Goal: Task Accomplishment & Management: Manage account settings

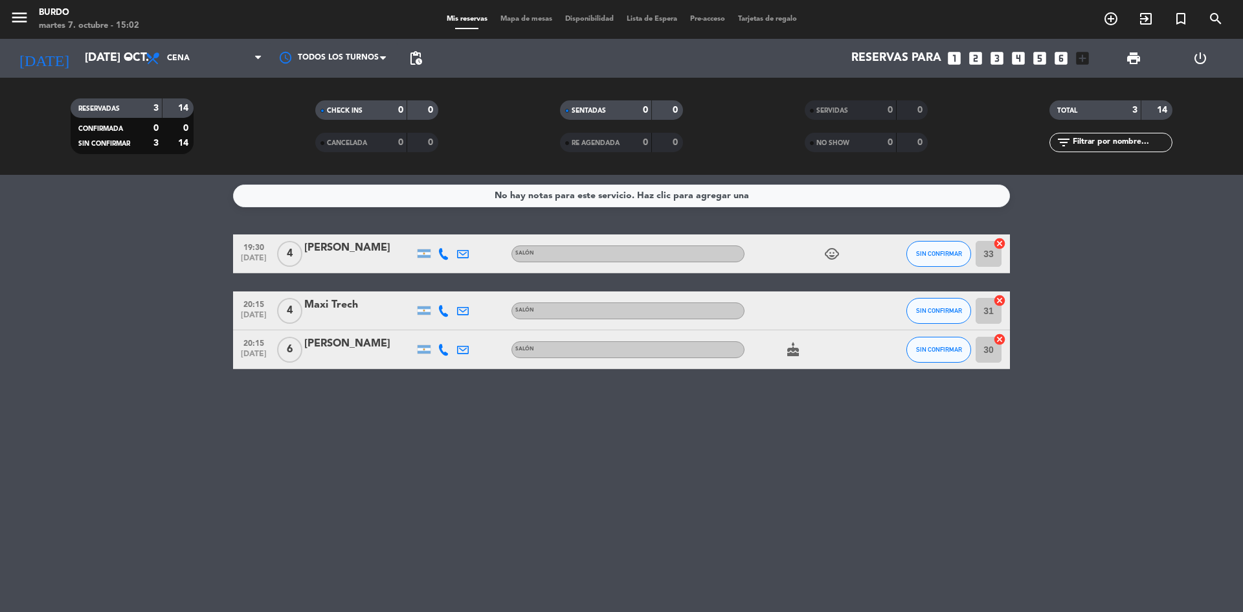
click at [71, 303] on bookings-row "19:30 [DATE] 4 [PERSON_NAME] SALÓN child_care SIN CONFIRMAR 33 cancel 20:15 [DA…" at bounding box center [621, 301] width 1243 height 135
click at [78, 51] on input "[DATE] oct." at bounding box center [153, 58] width 150 height 26
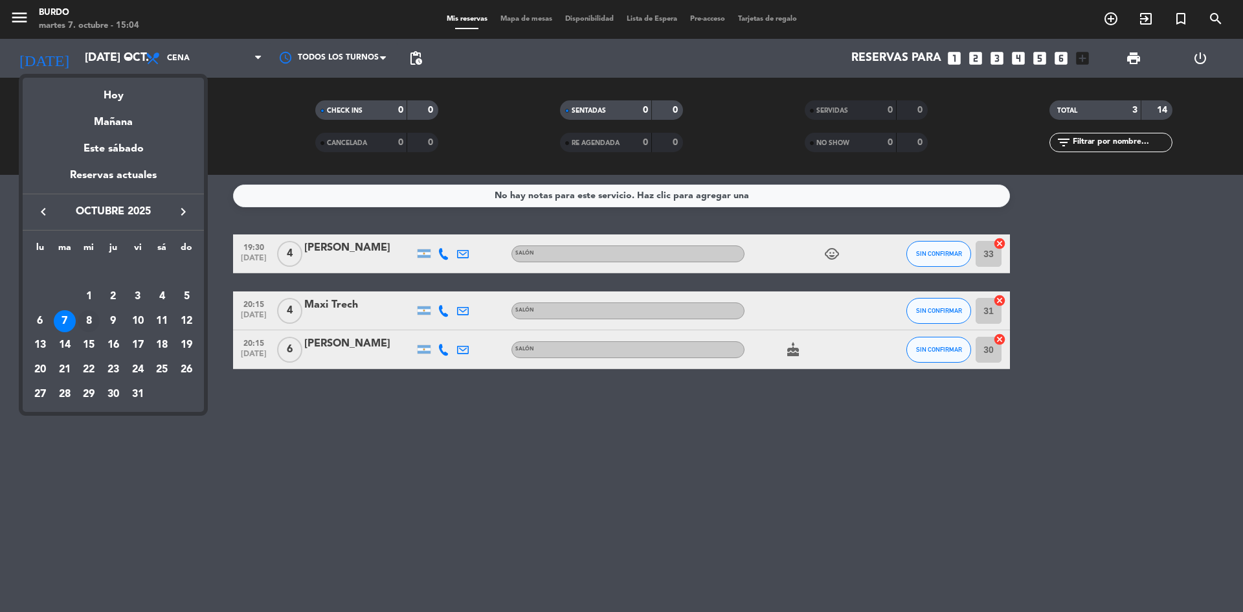
click at [89, 322] on div "8" at bounding box center [89, 321] width 22 height 22
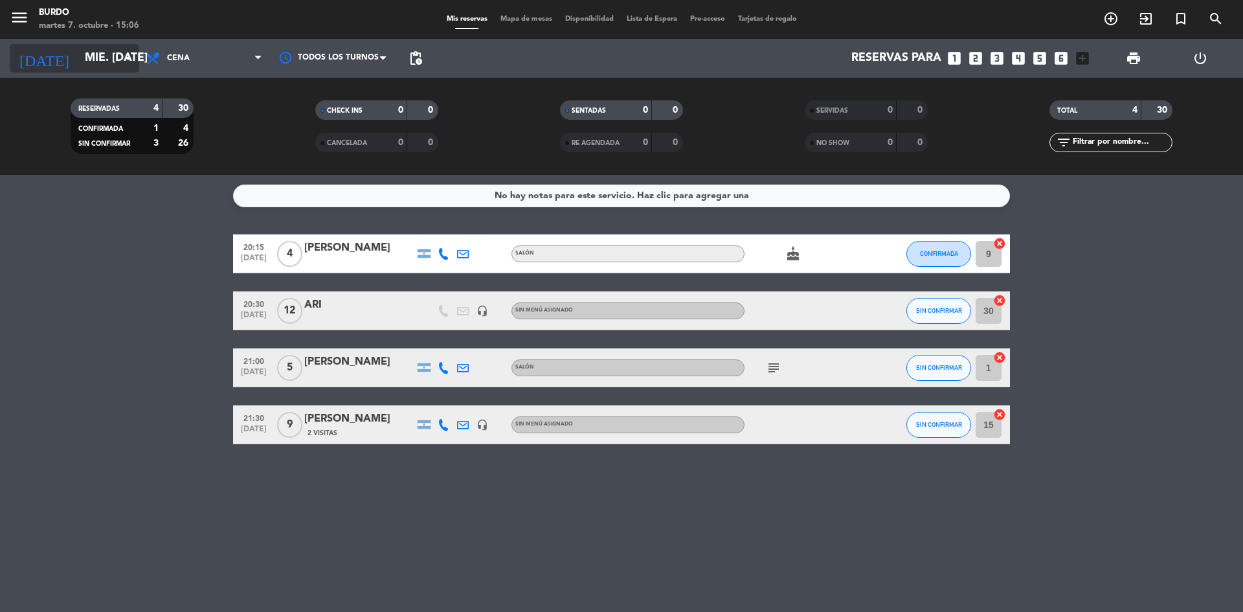
click at [78, 46] on input "mié. [DATE]" at bounding box center [153, 58] width 150 height 26
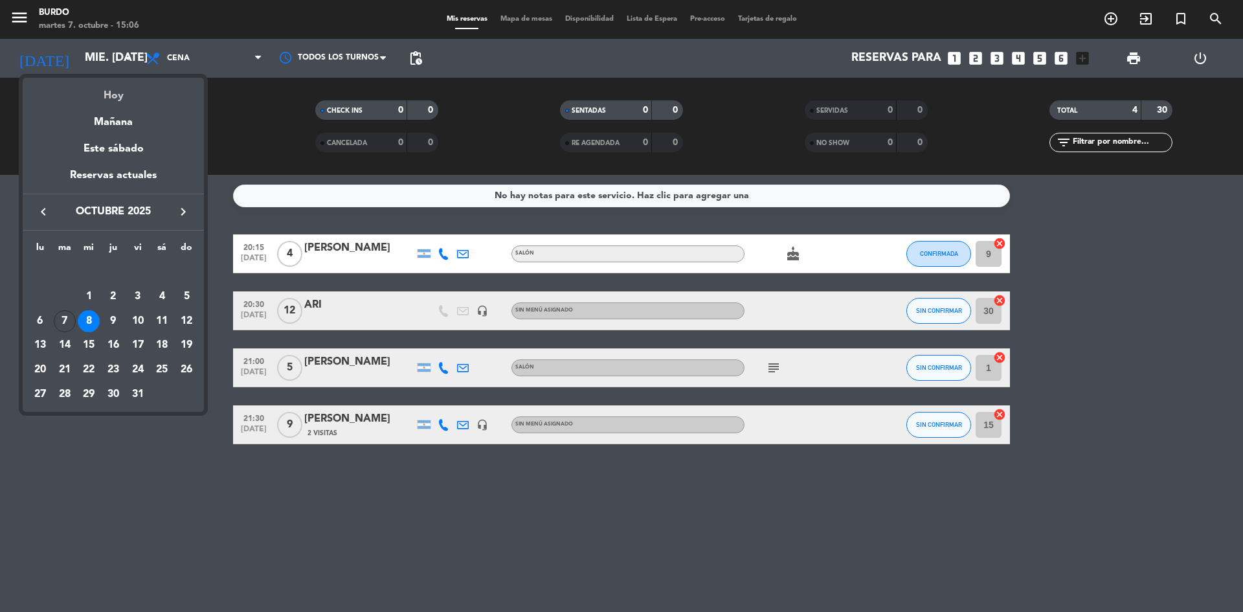
click at [115, 98] on div "Hoy" at bounding box center [113, 91] width 181 height 27
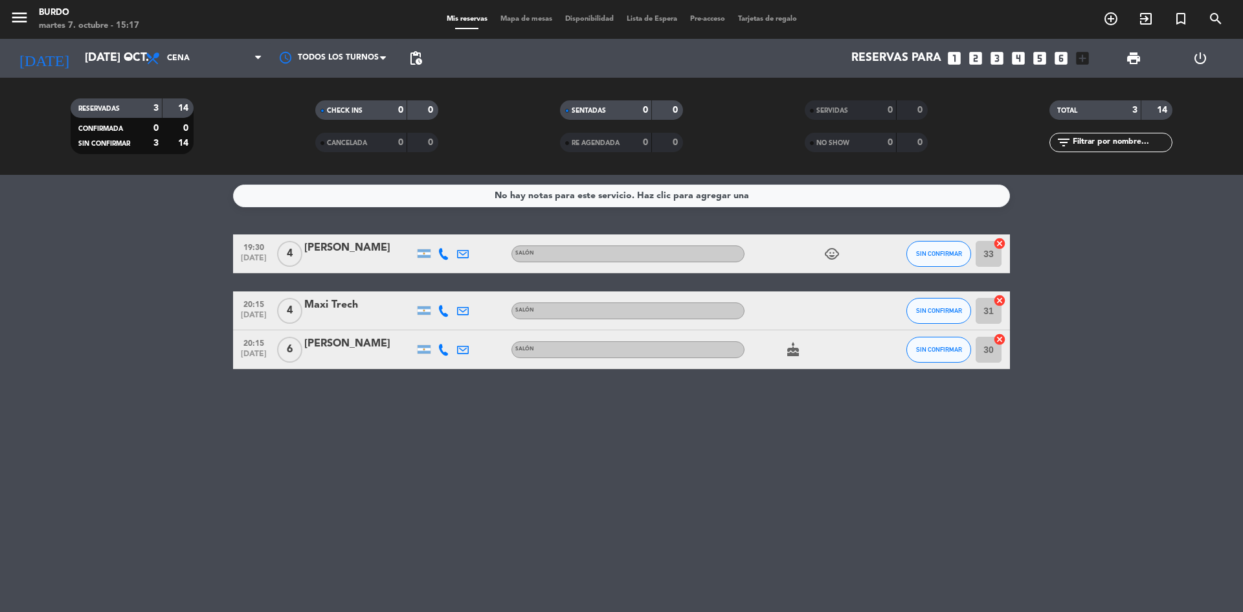
click at [86, 386] on div "No hay notas para este servicio. Haz clic para agregar una 19:30 [DATE] 4 [PERS…" at bounding box center [621, 393] width 1243 height 437
click at [793, 346] on icon "cake" at bounding box center [793, 350] width 16 height 16
click at [828, 250] on icon "child_care" at bounding box center [832, 254] width 16 height 16
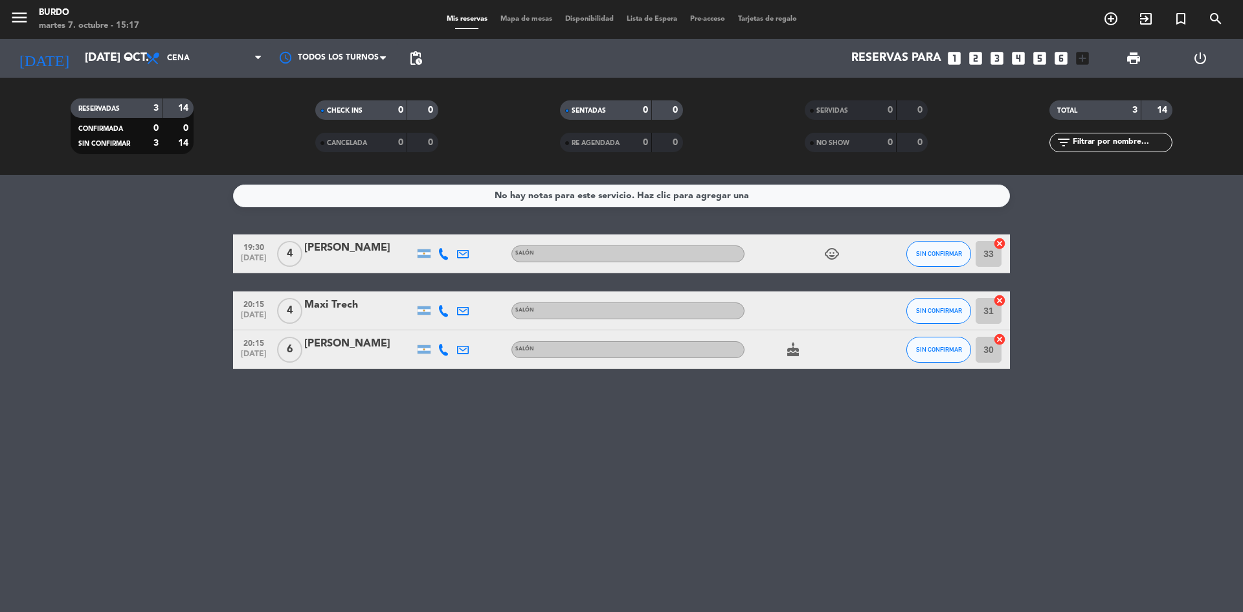
click at [573, 507] on div "No hay notas para este servicio. Haz clic para agregar una 19:30 [DATE] 4 [PERS…" at bounding box center [621, 393] width 1243 height 437
click at [127, 439] on div "No hay notas para este servicio. Haz clic para agregar una 19:30 [DATE] 4 [PERS…" at bounding box center [621, 393] width 1243 height 437
click at [111, 58] on input "[DATE] oct." at bounding box center [153, 58] width 150 height 26
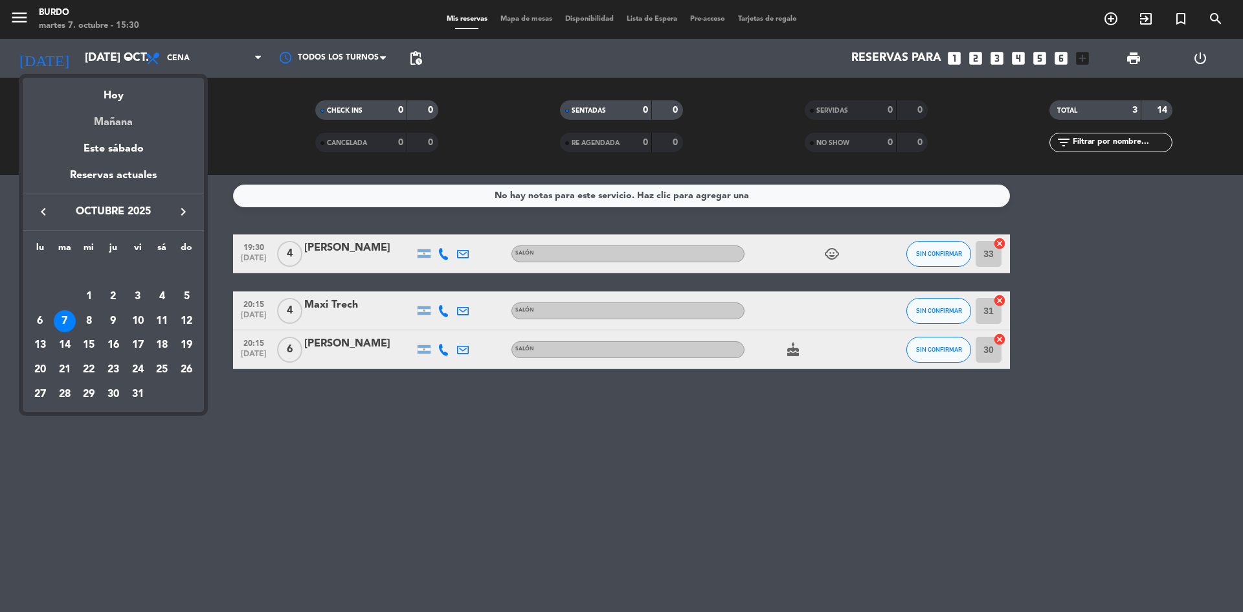
click at [115, 127] on div "Mañana" at bounding box center [113, 117] width 181 height 27
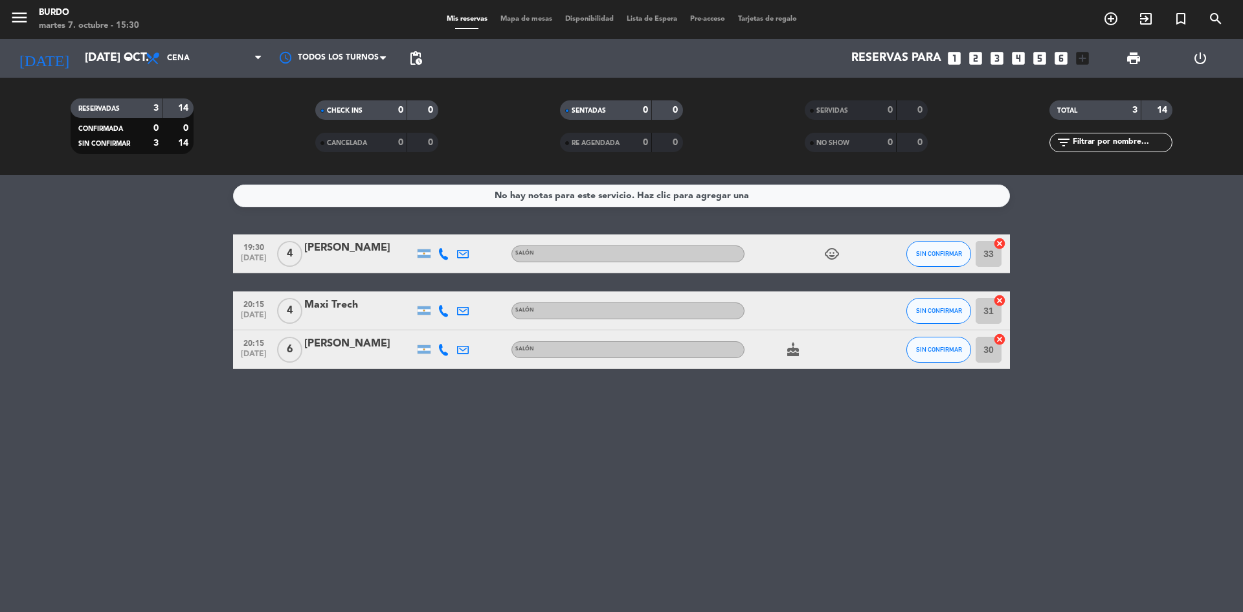
type input "mié. [DATE]"
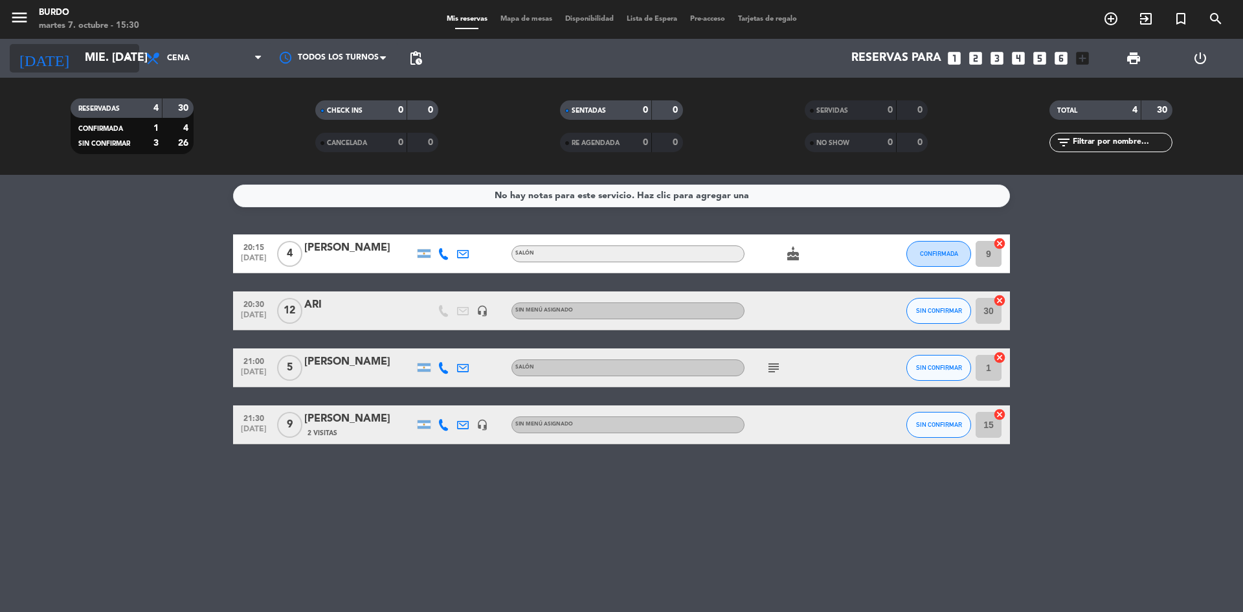
click at [112, 67] on input "mié. [DATE]" at bounding box center [153, 58] width 150 height 26
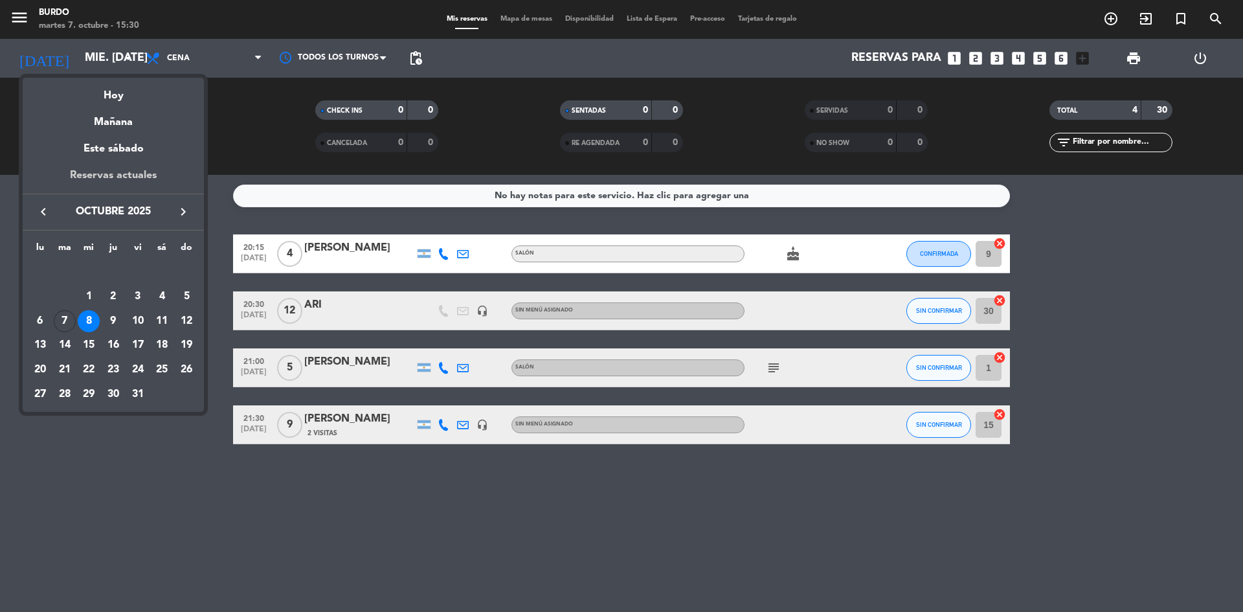
click at [134, 182] on div "Reservas actuales" at bounding box center [113, 180] width 181 height 27
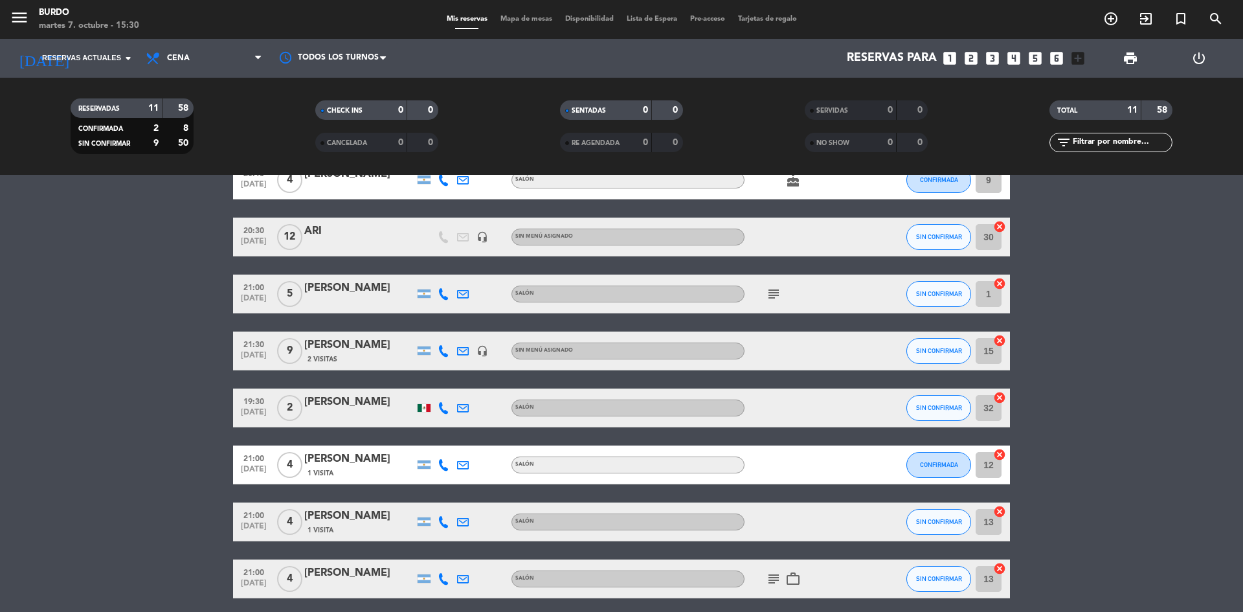
scroll to position [245, 0]
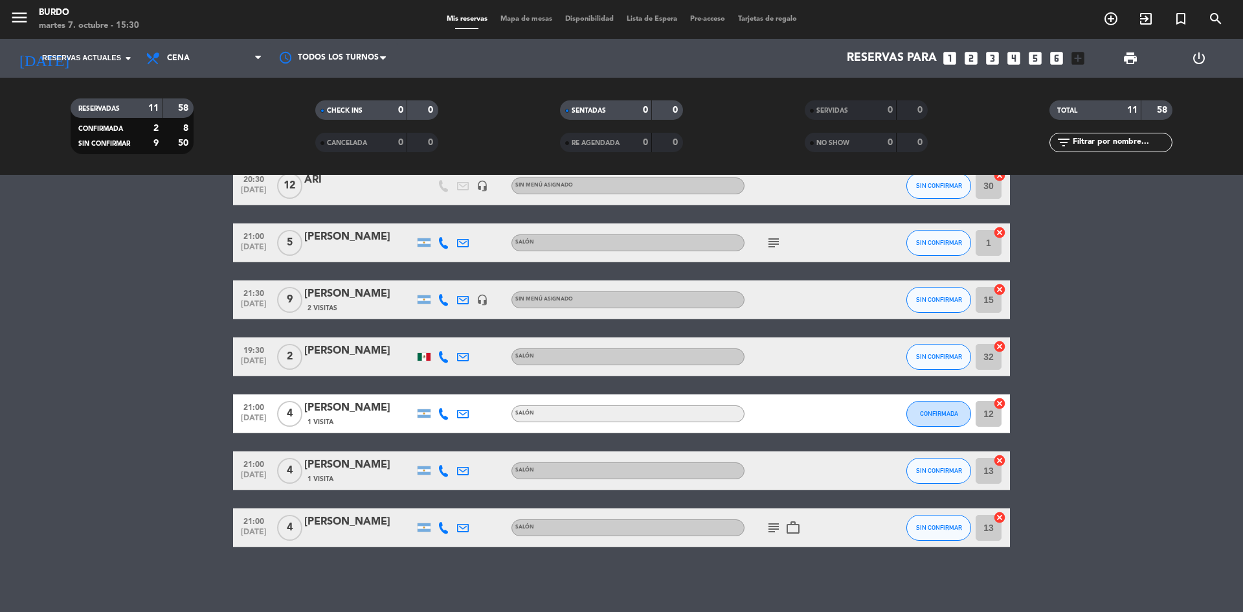
click at [793, 528] on icon "work_outline" at bounding box center [793, 528] width 16 height 16
click at [769, 532] on icon "subject" at bounding box center [774, 528] width 16 height 16
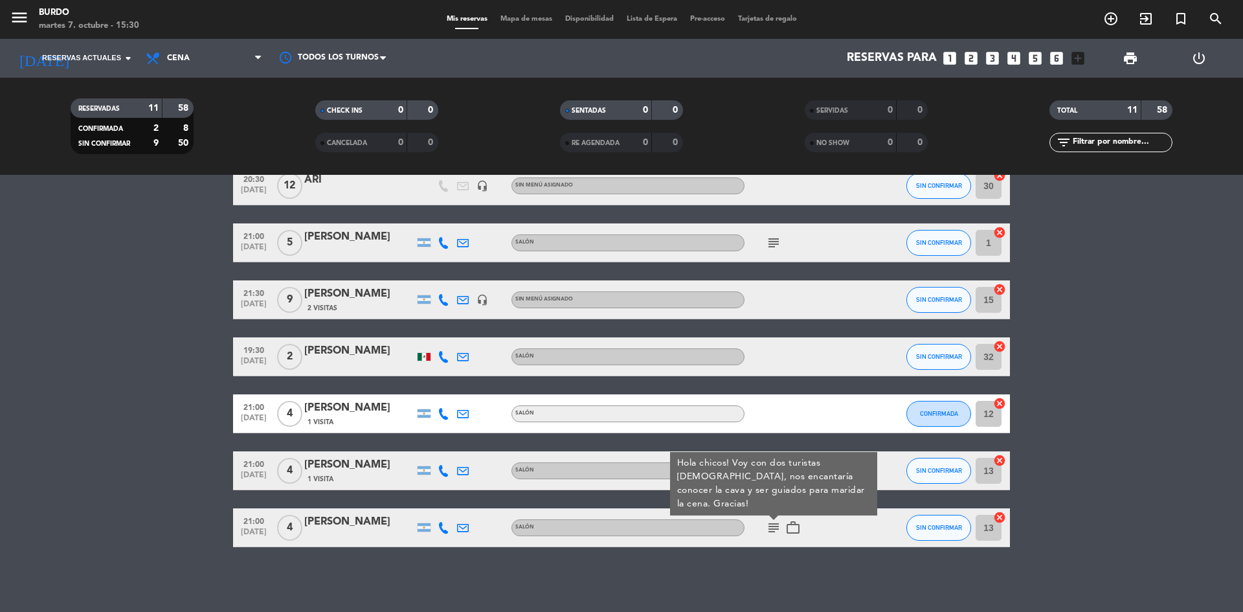
click at [755, 550] on div "19:30 [DATE] 4 [PERSON_NAME] SALÓN child_care SIN CONFIRMAR 33 cancel 20:15 [DA…" at bounding box center [621, 393] width 1243 height 437
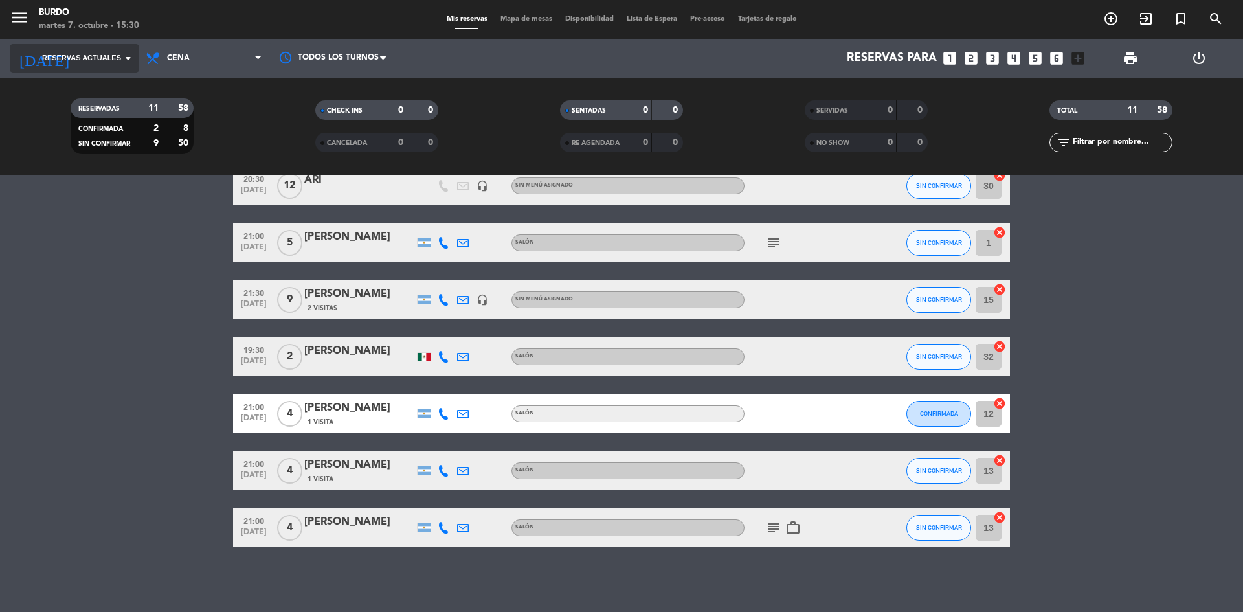
click at [89, 65] on input at bounding box center [153, 58] width 150 height 26
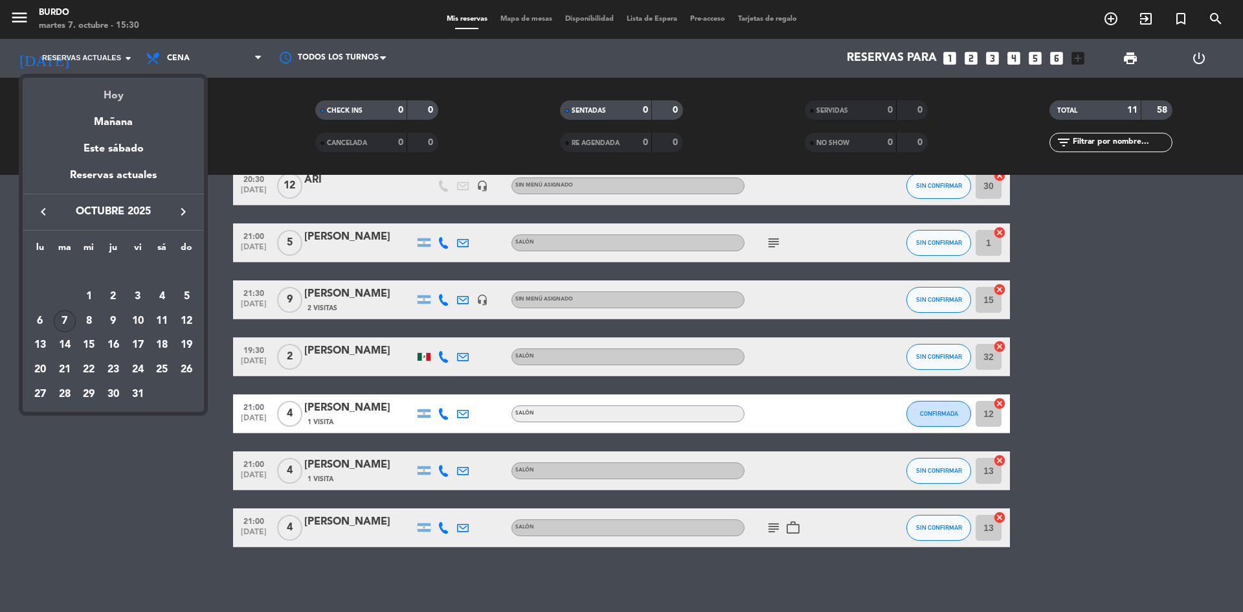
click at [120, 85] on div "Hoy" at bounding box center [113, 91] width 181 height 27
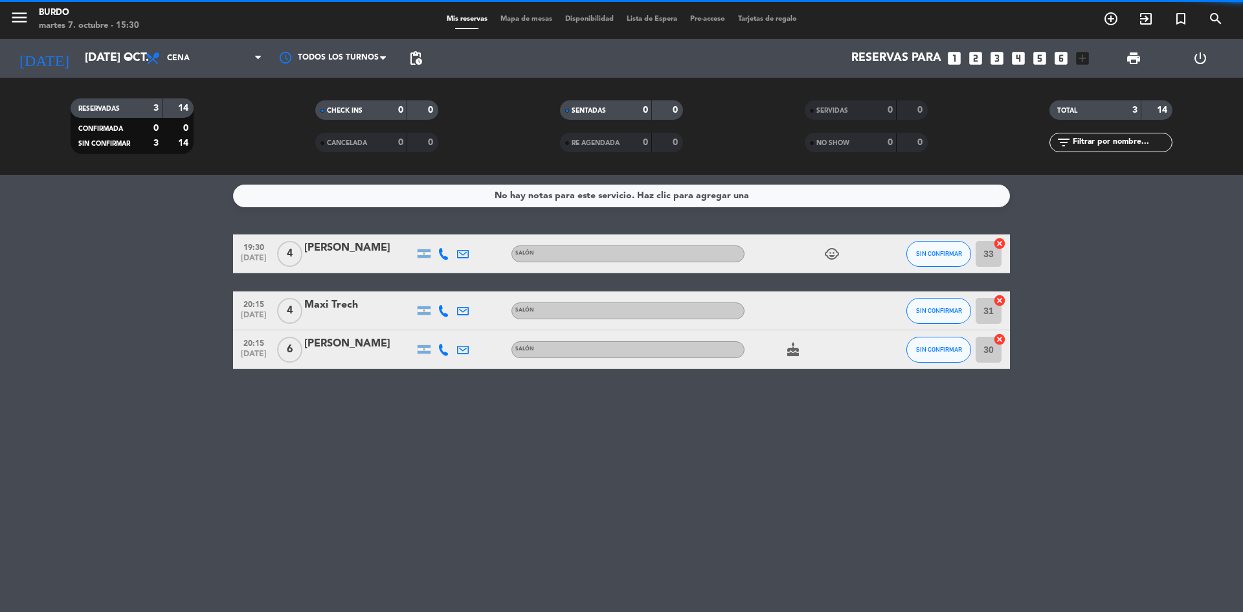
scroll to position [0, 0]
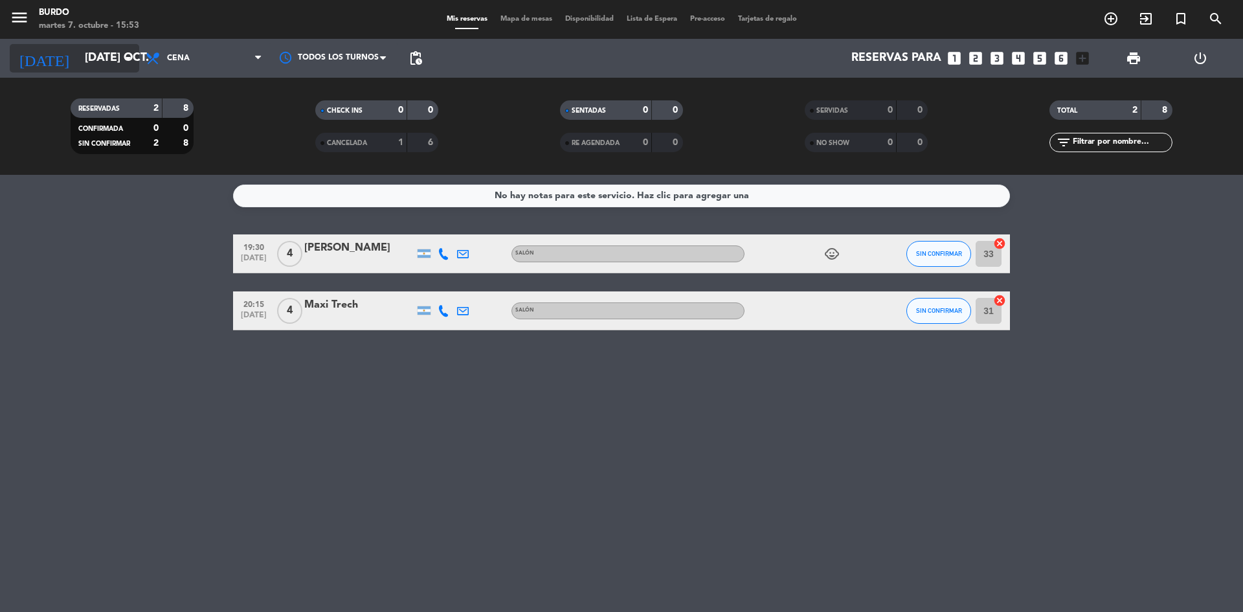
click at [87, 63] on input "[DATE] oct." at bounding box center [153, 58] width 150 height 26
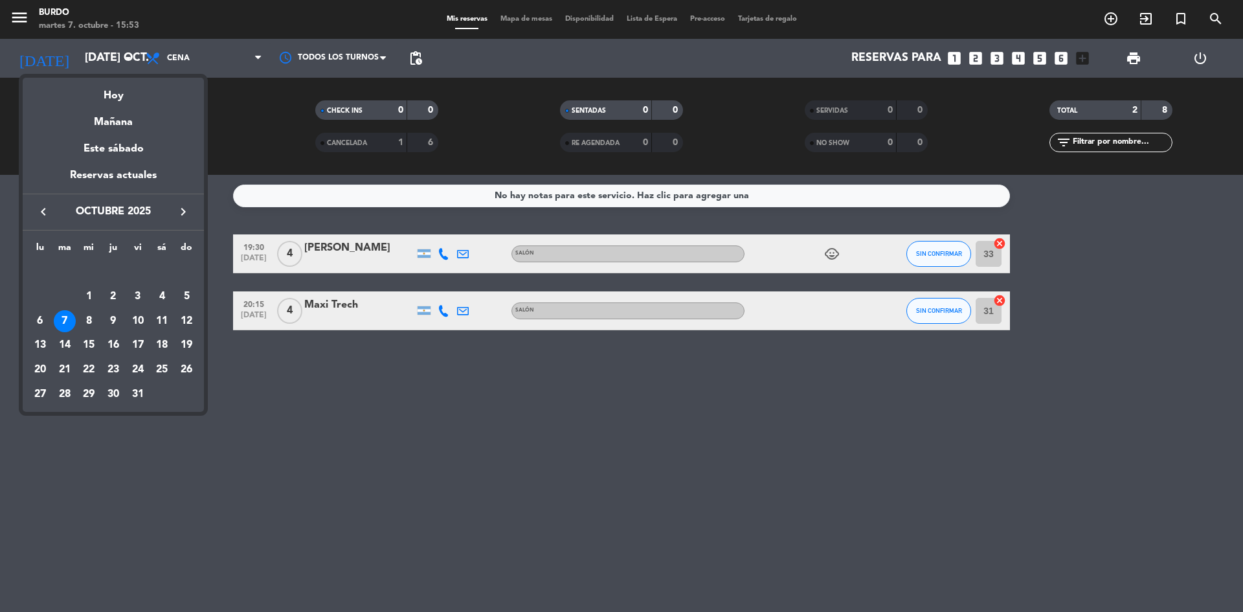
click at [401, 445] on div at bounding box center [621, 306] width 1243 height 612
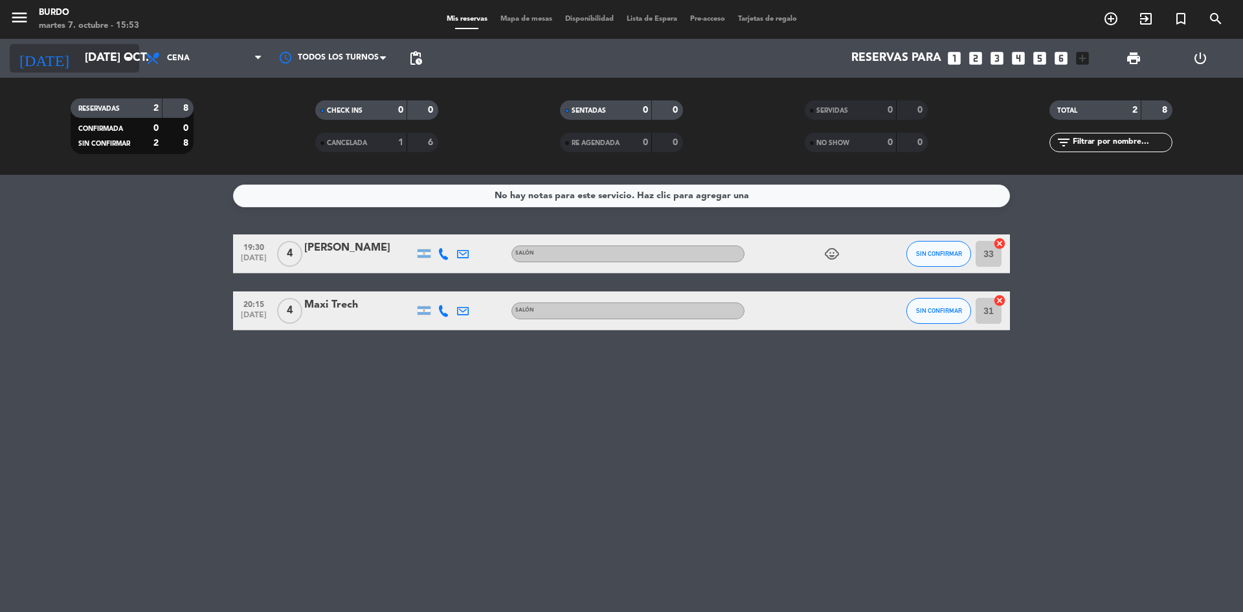
click at [81, 67] on input "[DATE] oct." at bounding box center [153, 58] width 150 height 26
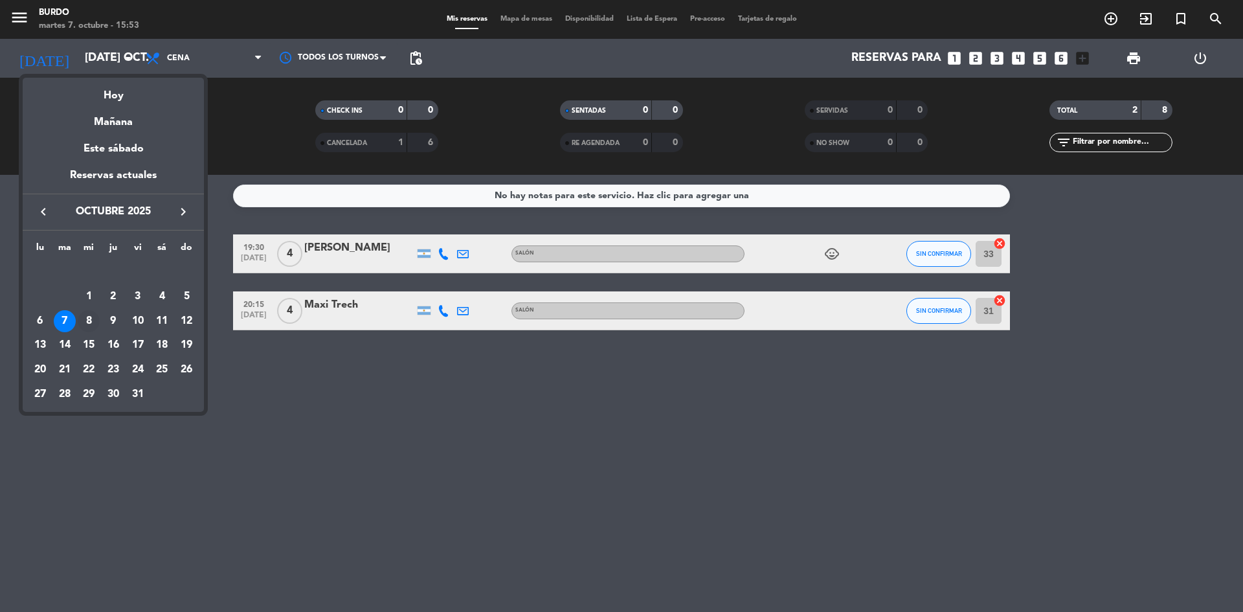
click at [93, 322] on div "8" at bounding box center [89, 321] width 22 height 22
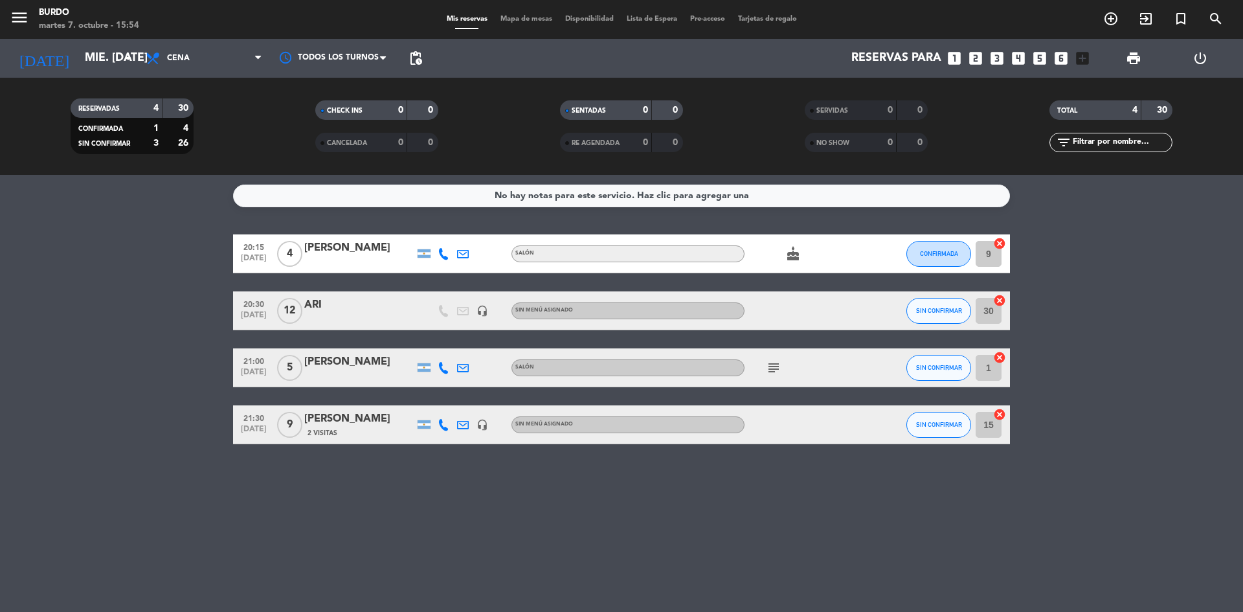
click at [777, 370] on icon "subject" at bounding box center [774, 368] width 16 height 16
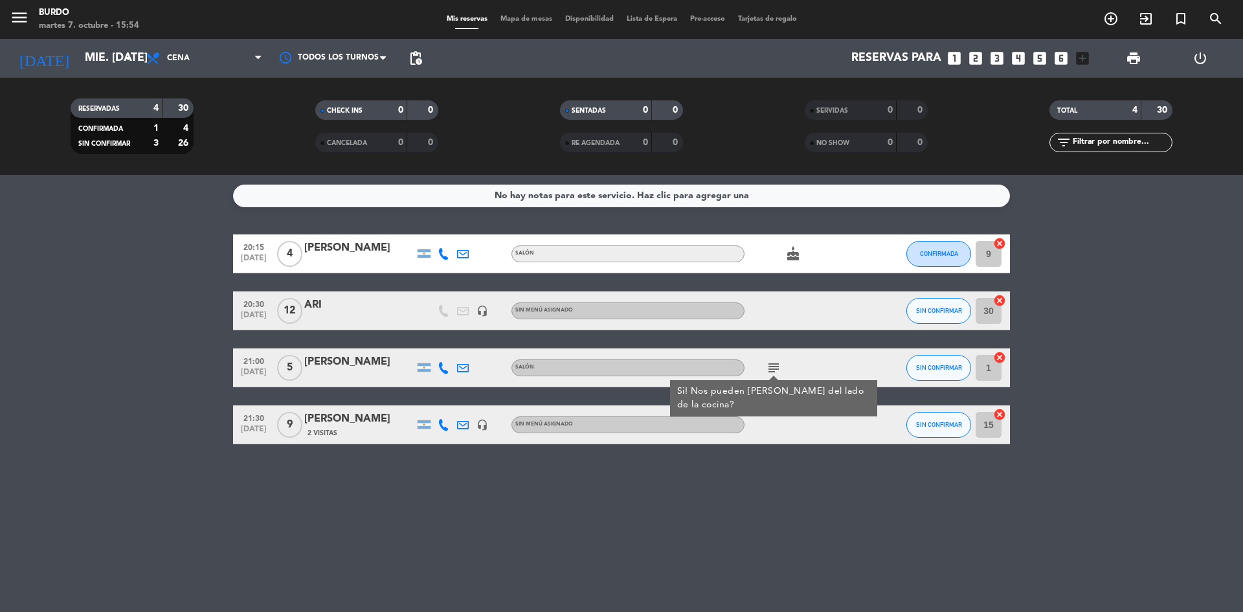
click at [777, 370] on icon "subject" at bounding box center [774, 368] width 16 height 16
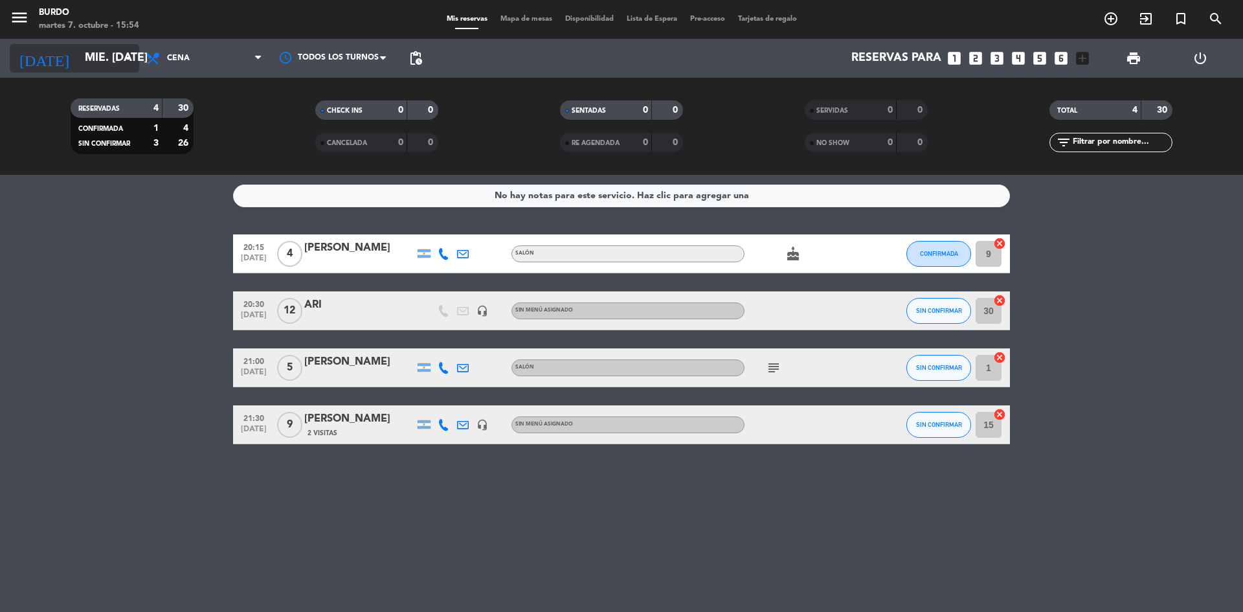
click at [84, 52] on input "mié. [DATE]" at bounding box center [153, 58] width 150 height 26
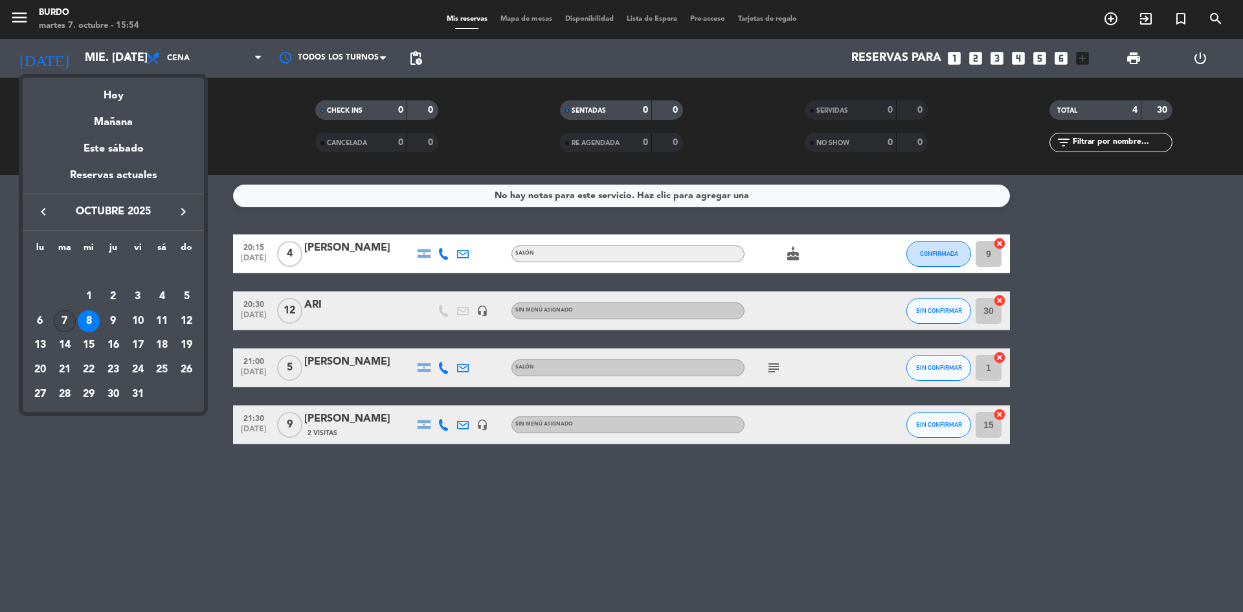
click at [71, 318] on div "7" at bounding box center [65, 321] width 22 height 22
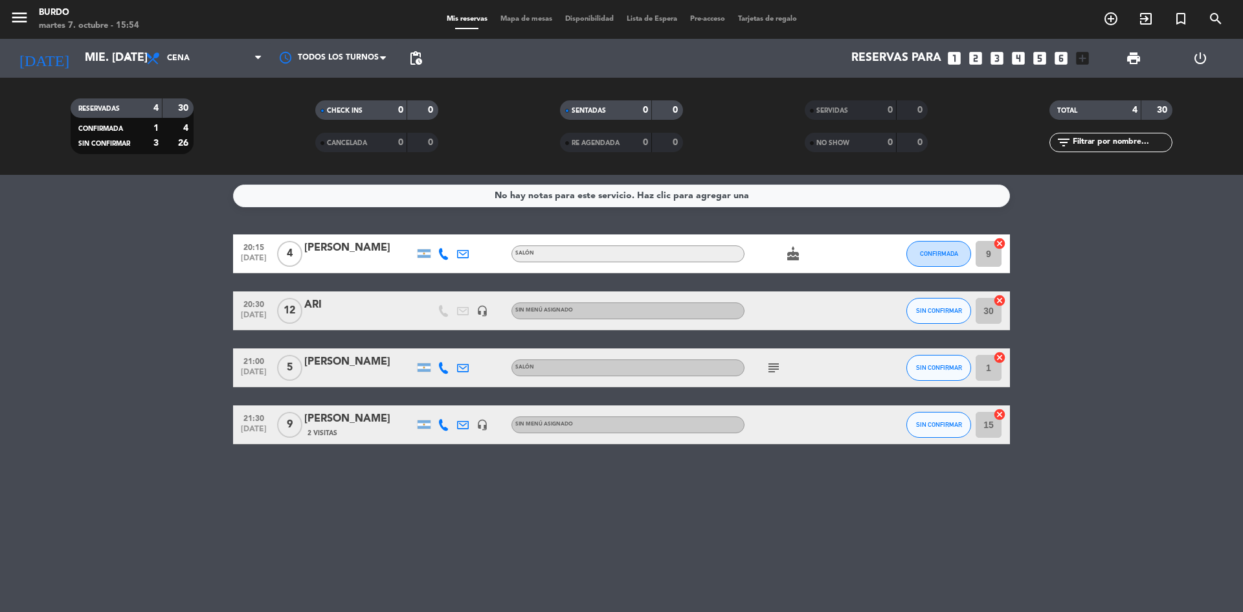
type input "[DATE] oct."
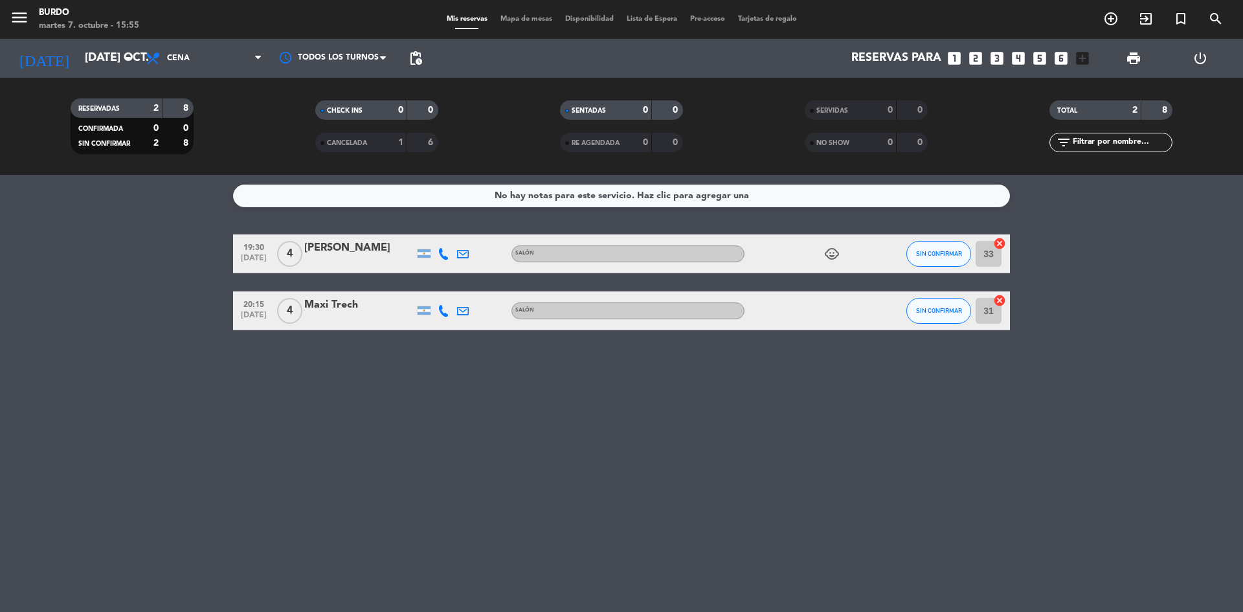
click at [531, 23] on div "Mis reservas Mapa de mesas Disponibilidad Lista de Espera Pre-acceso Tarjetas d…" at bounding box center [621, 20] width 363 height 12
click at [531, 20] on span "Mapa de mesas" at bounding box center [526, 19] width 65 height 7
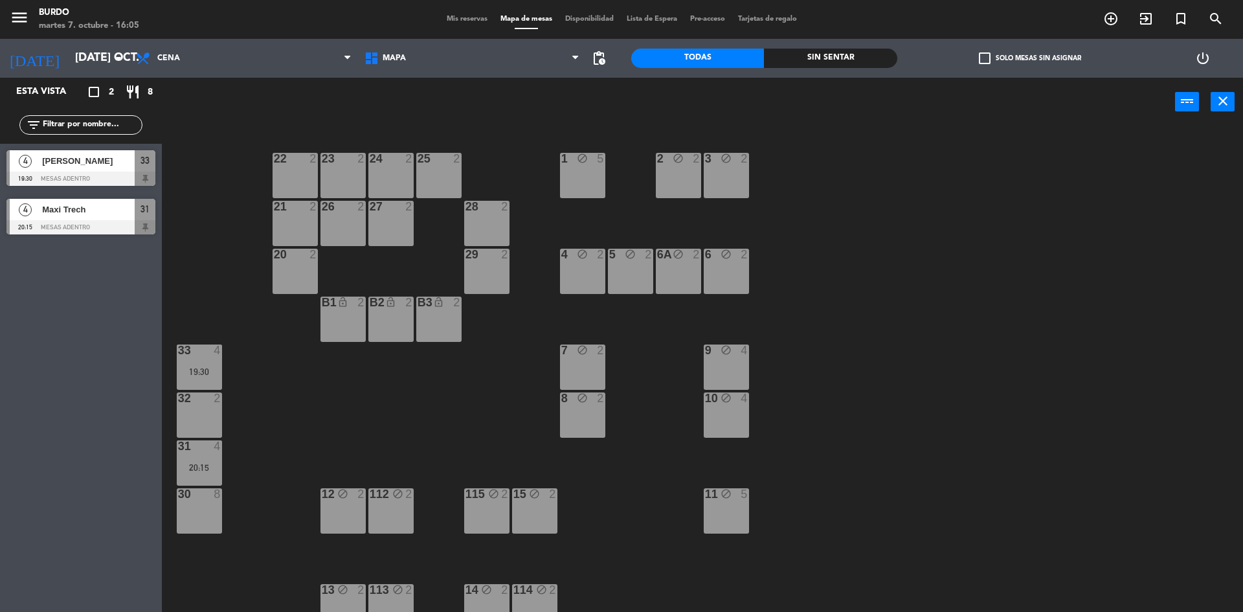
click at [201, 514] on div "30 8" at bounding box center [199, 510] width 45 height 45
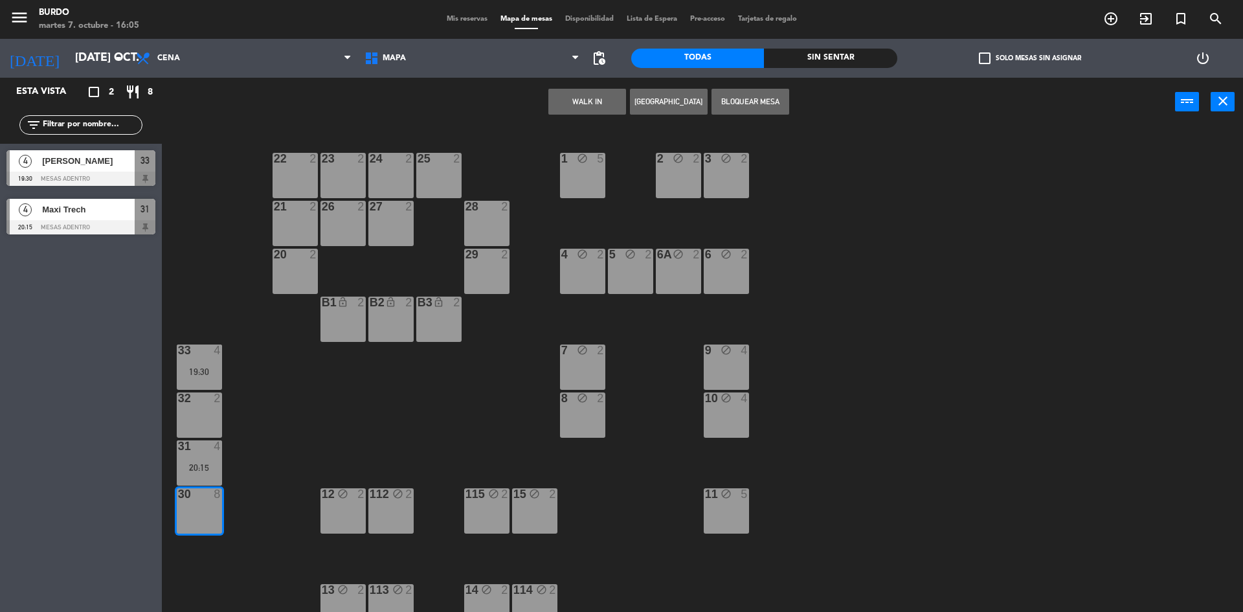
click at [680, 101] on button "[GEOGRAPHIC_DATA]" at bounding box center [669, 102] width 78 height 26
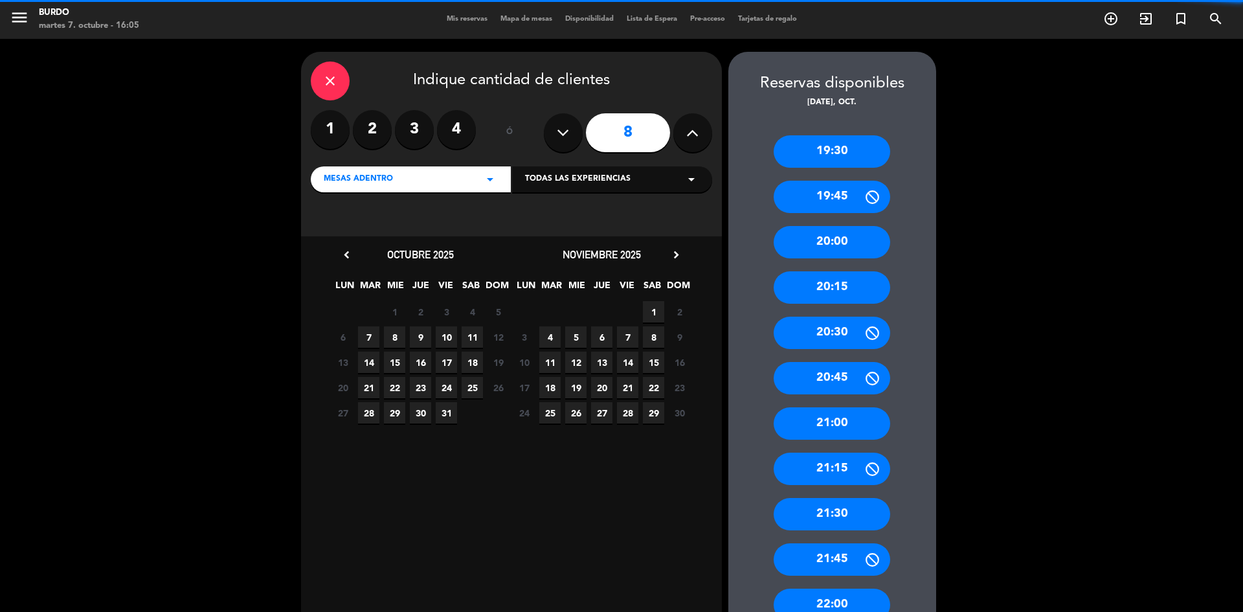
click at [458, 131] on label "4" at bounding box center [456, 129] width 39 height 39
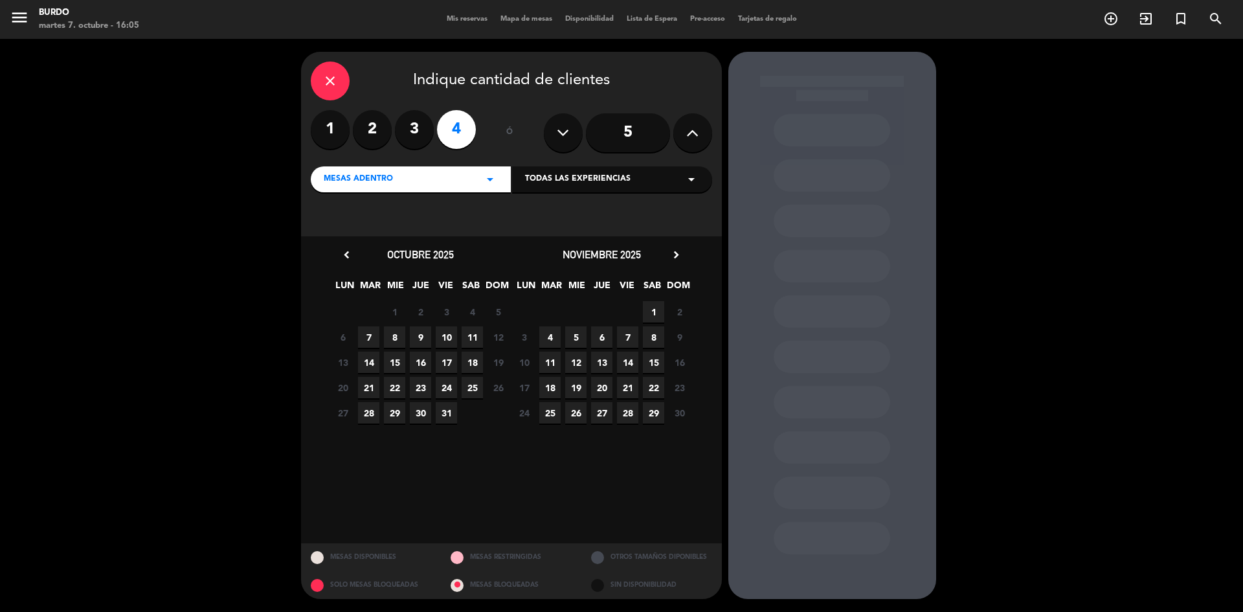
click at [367, 341] on span "7" at bounding box center [368, 336] width 21 height 21
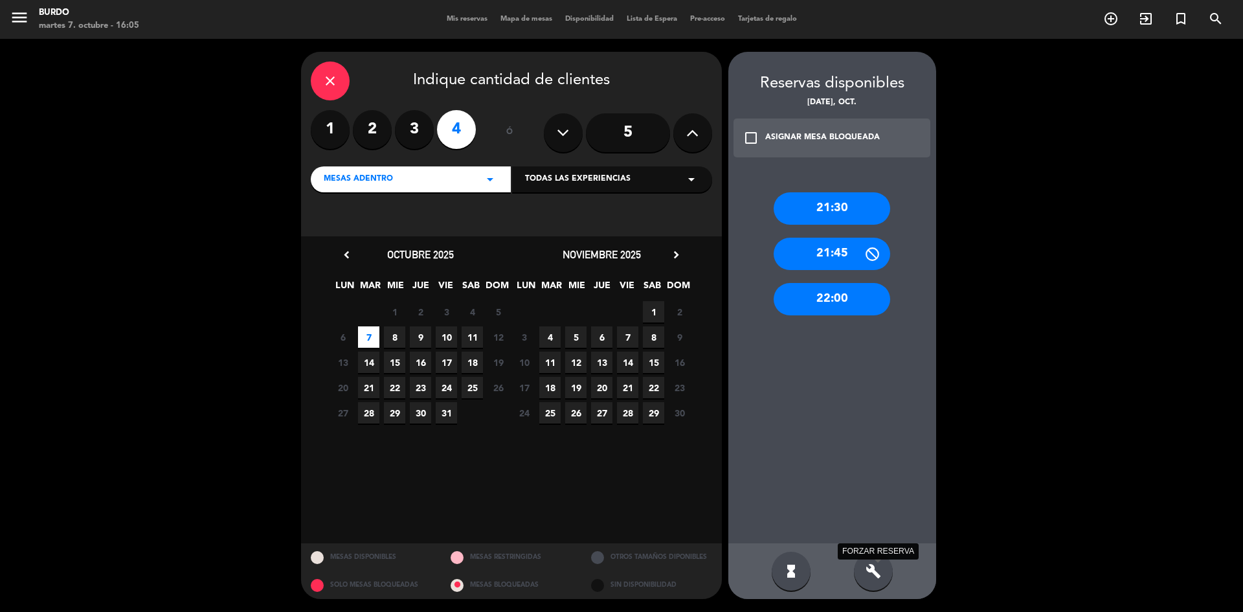
click at [866, 570] on icon "build" at bounding box center [873, 571] width 16 height 16
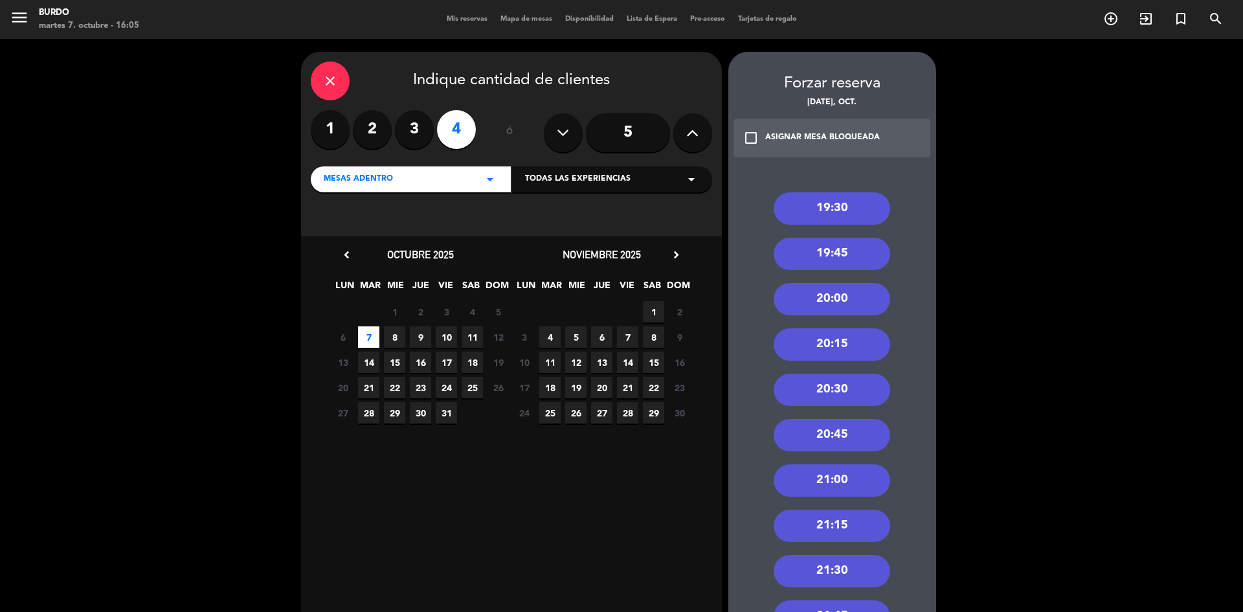
click at [844, 481] on div "21:00" at bounding box center [831, 480] width 116 height 32
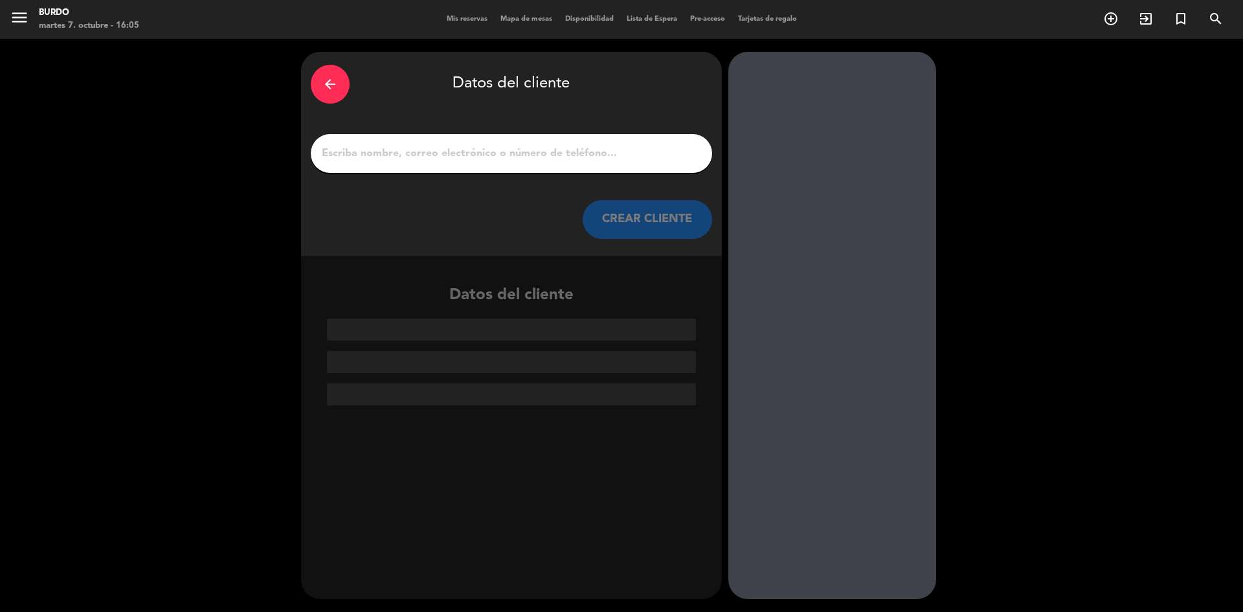
click at [520, 150] on input "1" at bounding box center [511, 153] width 382 height 18
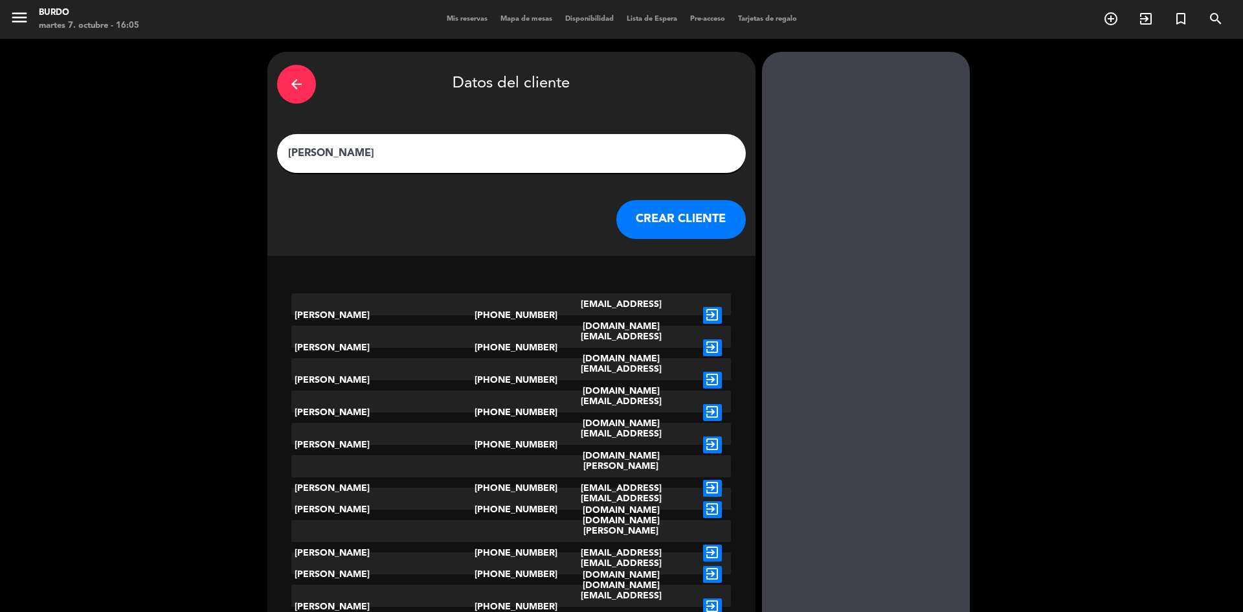
type input "[PERSON_NAME]"
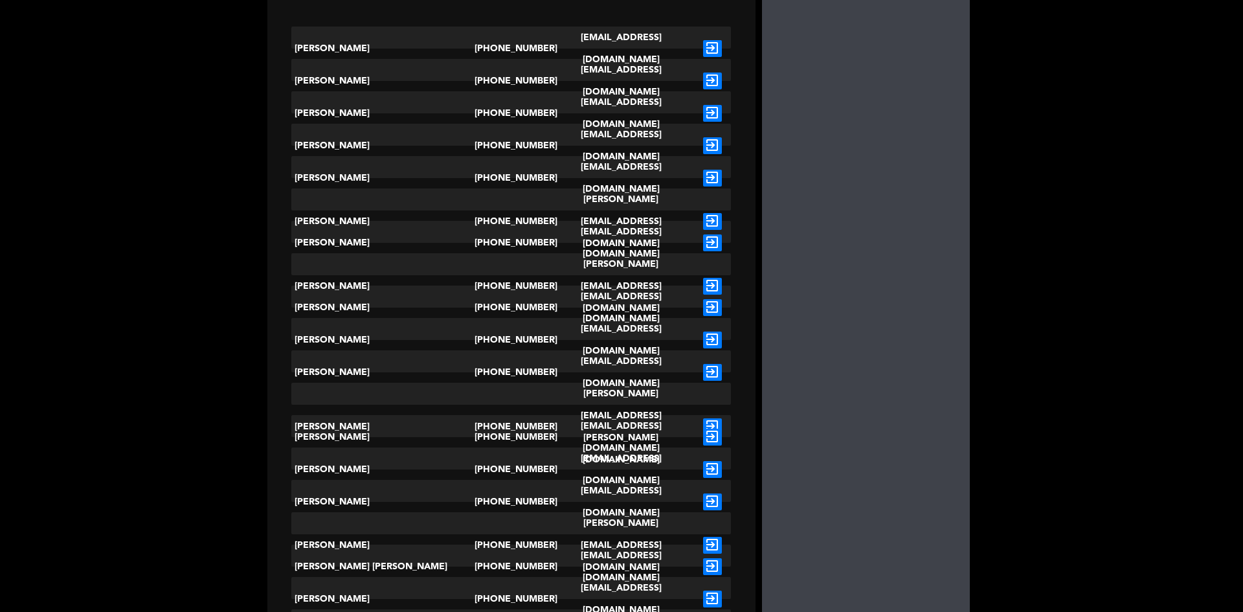
scroll to position [8, 0]
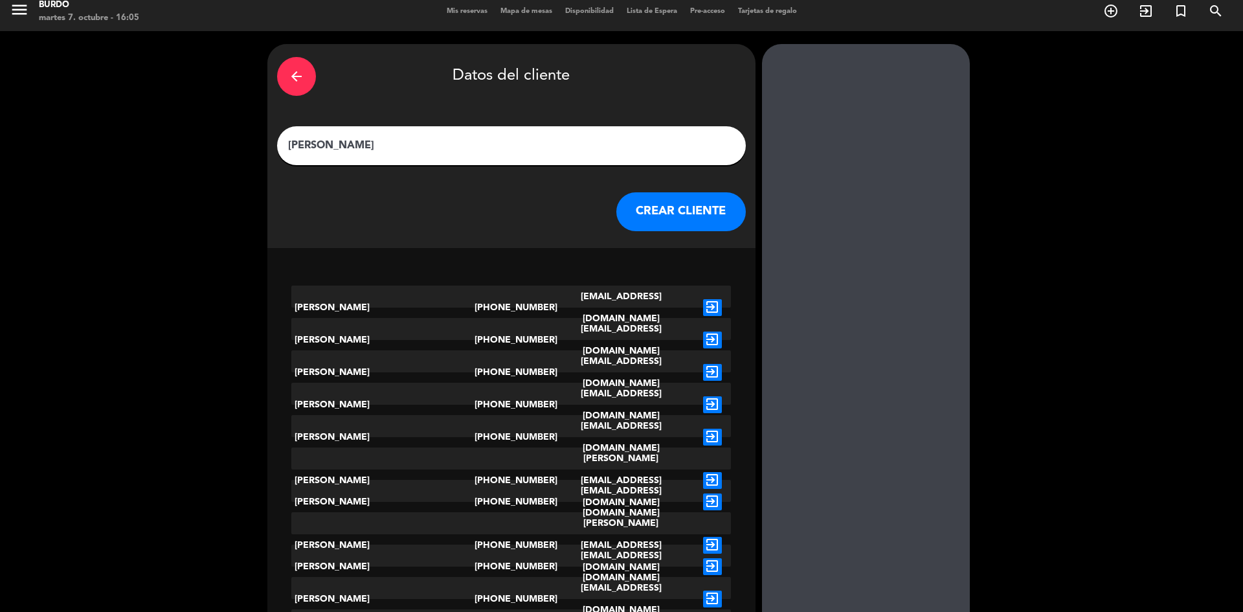
click at [650, 215] on button "CREAR CLIENTE" at bounding box center [680, 211] width 129 height 39
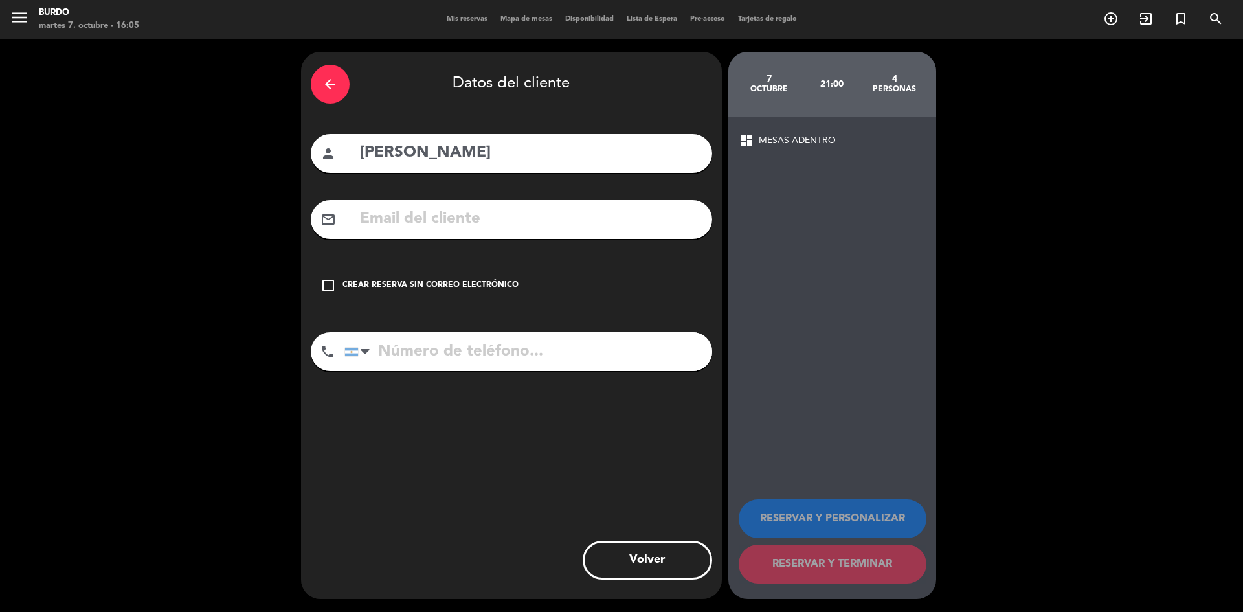
paste input "[EMAIL_ADDRESS][DOMAIN_NAME]"
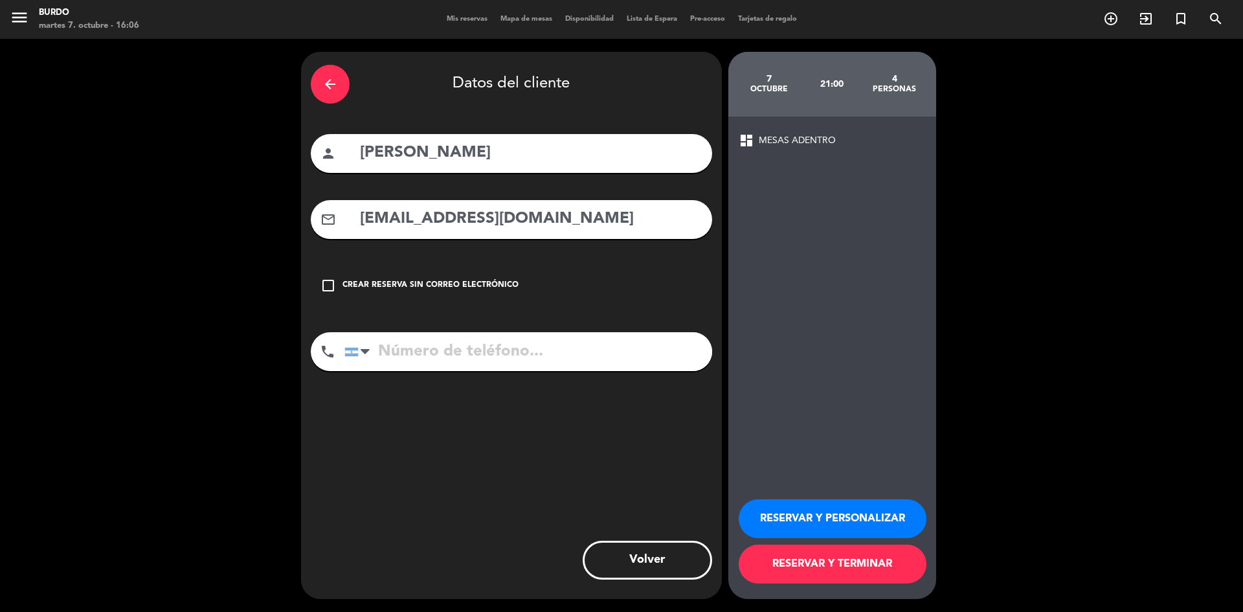
type input "[EMAIL_ADDRESS][DOMAIN_NAME]"
click at [793, 565] on button "RESERVAR Y TERMINAR" at bounding box center [832, 563] width 188 height 39
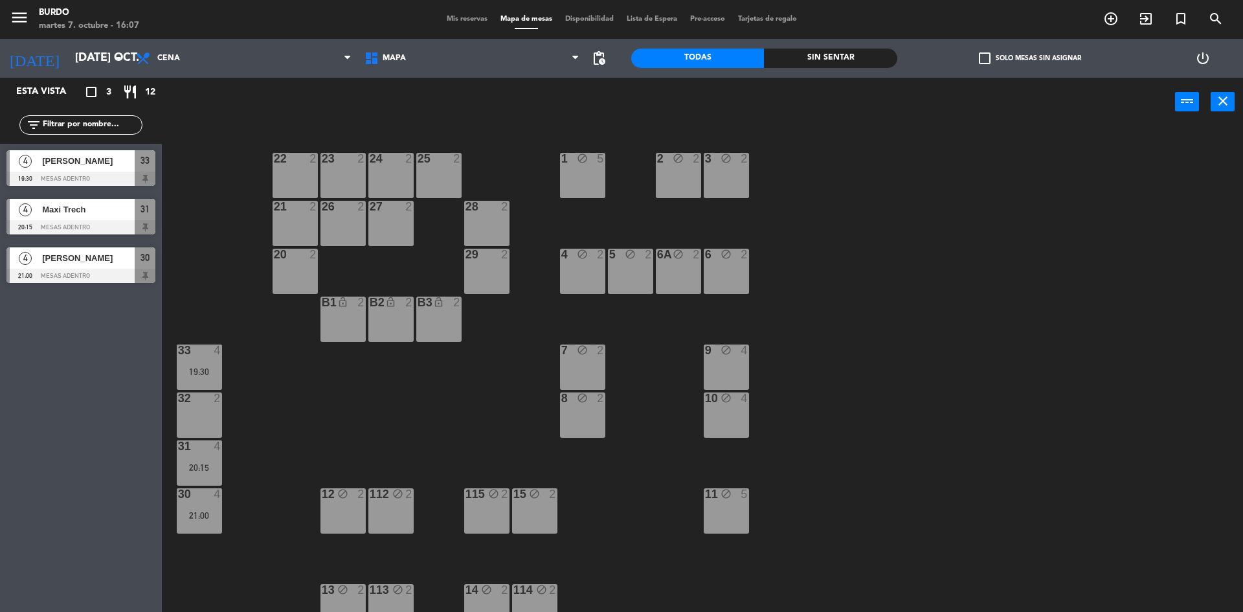
click at [659, 316] on div "1 block 5 2 block 2 3 block 2 22 2 23 2 24 2 25 2 21 2 26 2 27 2 28 2 4 block 2…" at bounding box center [708, 371] width 1068 height 485
drag, startPoint x: 1058, startPoint y: 565, endPoint x: 1060, endPoint y: 577, distance: 11.8
click at [1058, 565] on div "1 block 5 2 block 2 3 block 2 22 2 23 2 24 2 25 2 21 2 26 2 27 2 28 2 4 block 2…" at bounding box center [708, 371] width 1068 height 485
click at [924, 458] on div "1 block 5 2 block 2 3 block 2 22 2 23 2 24 2 25 2 21 2 26 2 27 2 28 2 4 block 2…" at bounding box center [708, 371] width 1068 height 485
click at [69, 55] on input "[DATE] oct." at bounding box center [144, 58] width 150 height 26
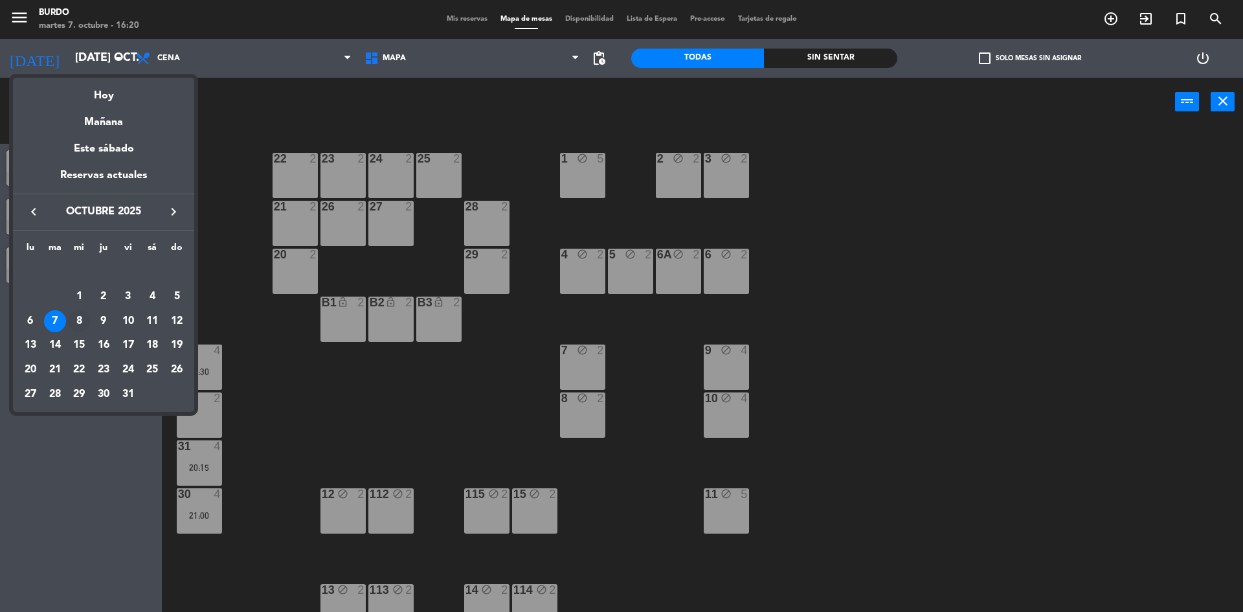
click at [78, 325] on div "8" at bounding box center [79, 321] width 22 height 22
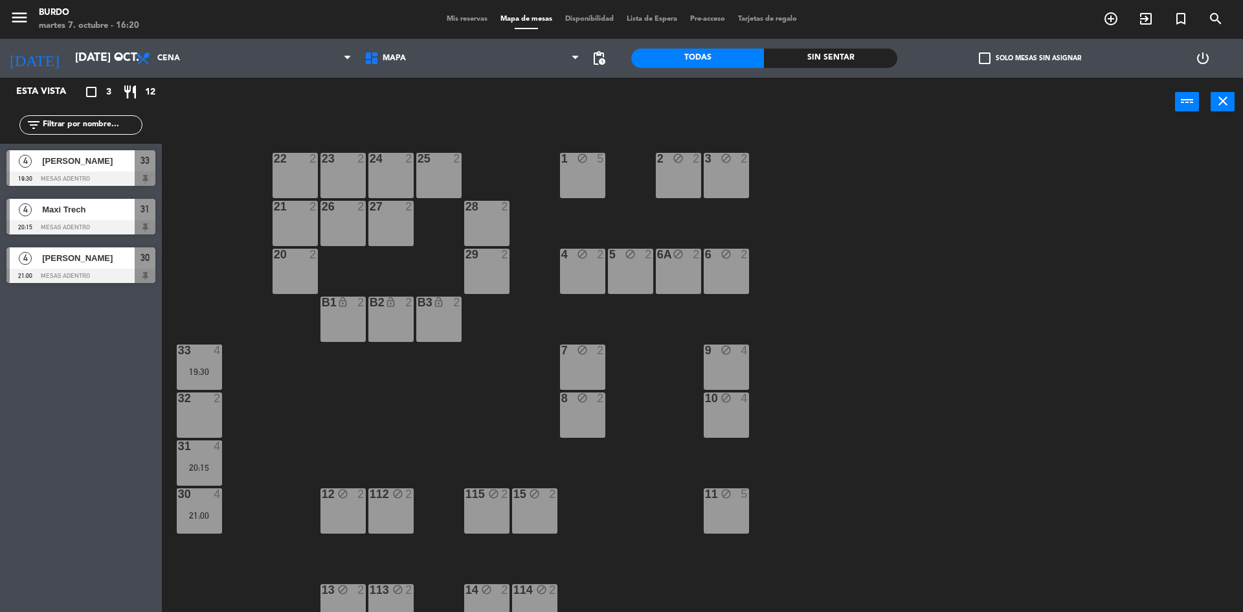
type input "mié. [DATE]"
click at [456, 18] on span "Mis reservas" at bounding box center [467, 19] width 54 height 7
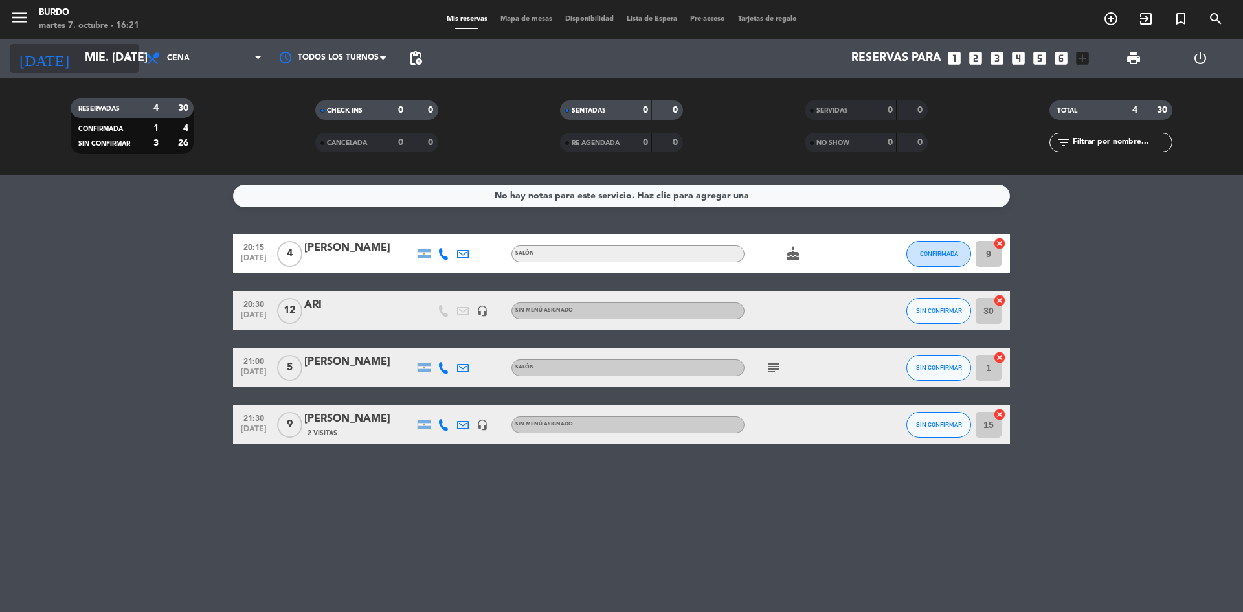
click at [99, 59] on input "mié. [DATE]" at bounding box center [153, 58] width 150 height 26
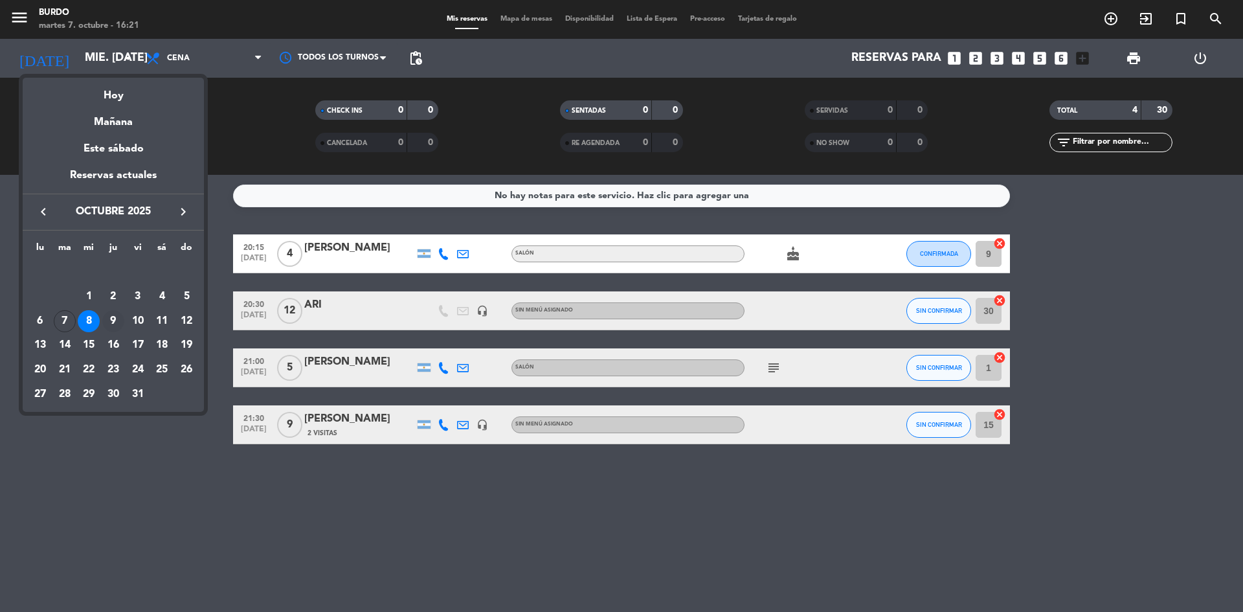
click at [112, 319] on div "9" at bounding box center [113, 321] width 22 height 22
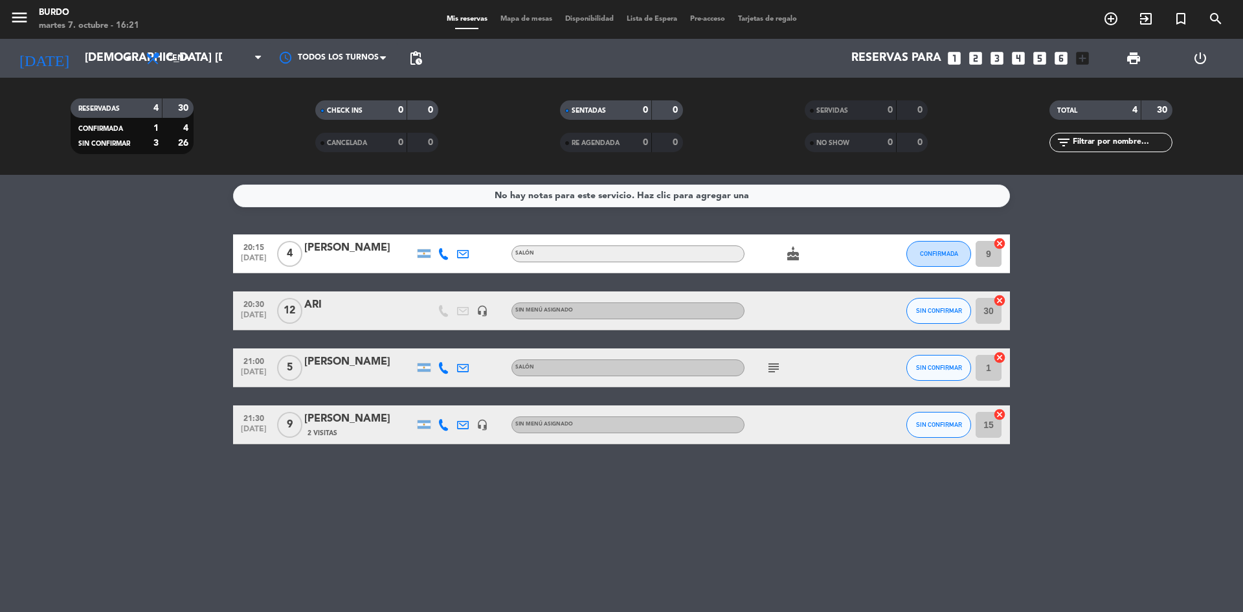
click at [112, 319] on bookings-row "20:15 [DATE] 4 [PERSON_NAME] SALÓN cake CONFIRMADA 9 cancel 20:30 [DATE] ARI he…" at bounding box center [621, 339] width 1243 height 210
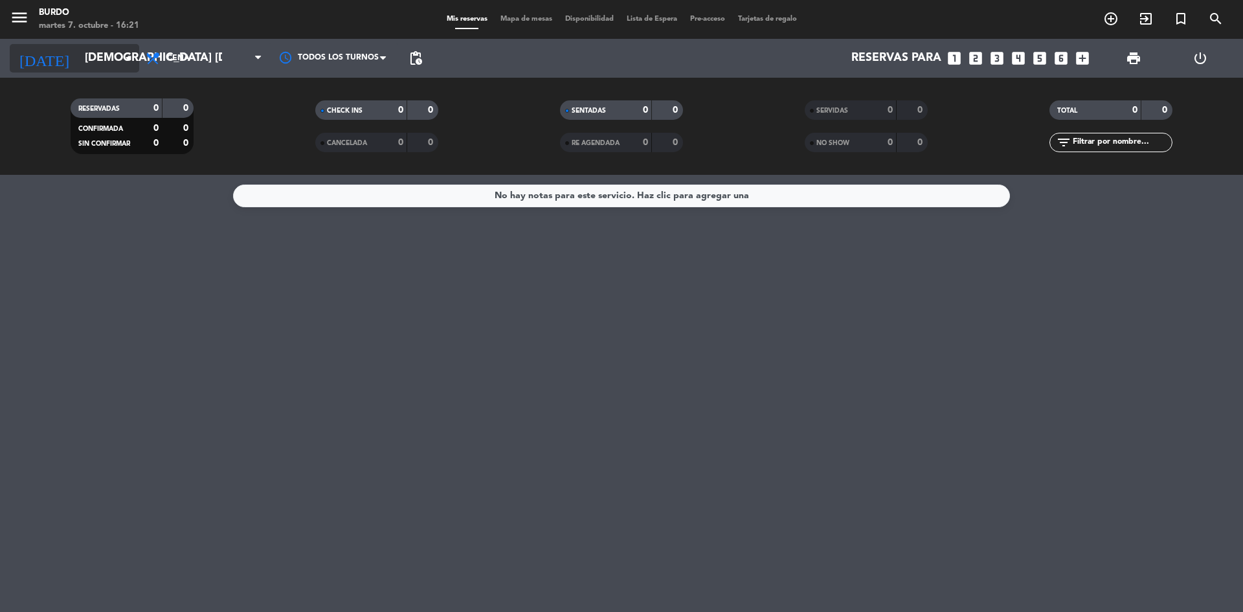
click at [85, 58] on input "[DEMOGRAPHIC_DATA] [DATE]" at bounding box center [153, 58] width 150 height 26
click at [99, 56] on input "[DEMOGRAPHIC_DATA] [DATE]" at bounding box center [153, 58] width 150 height 26
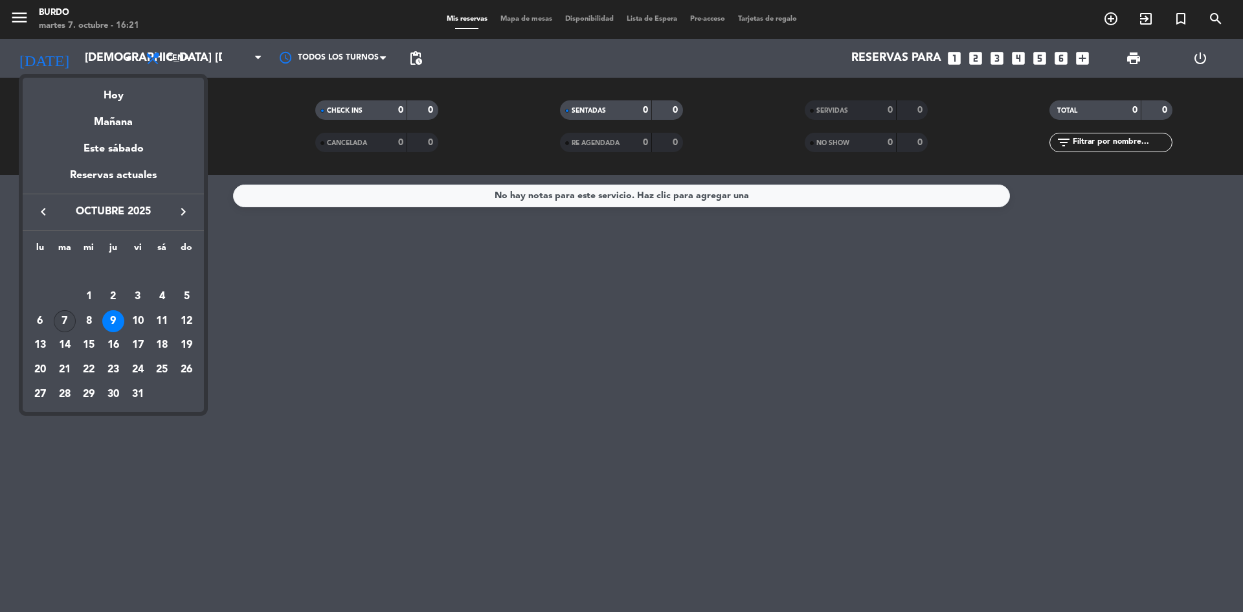
click at [60, 316] on div "7" at bounding box center [65, 321] width 22 height 22
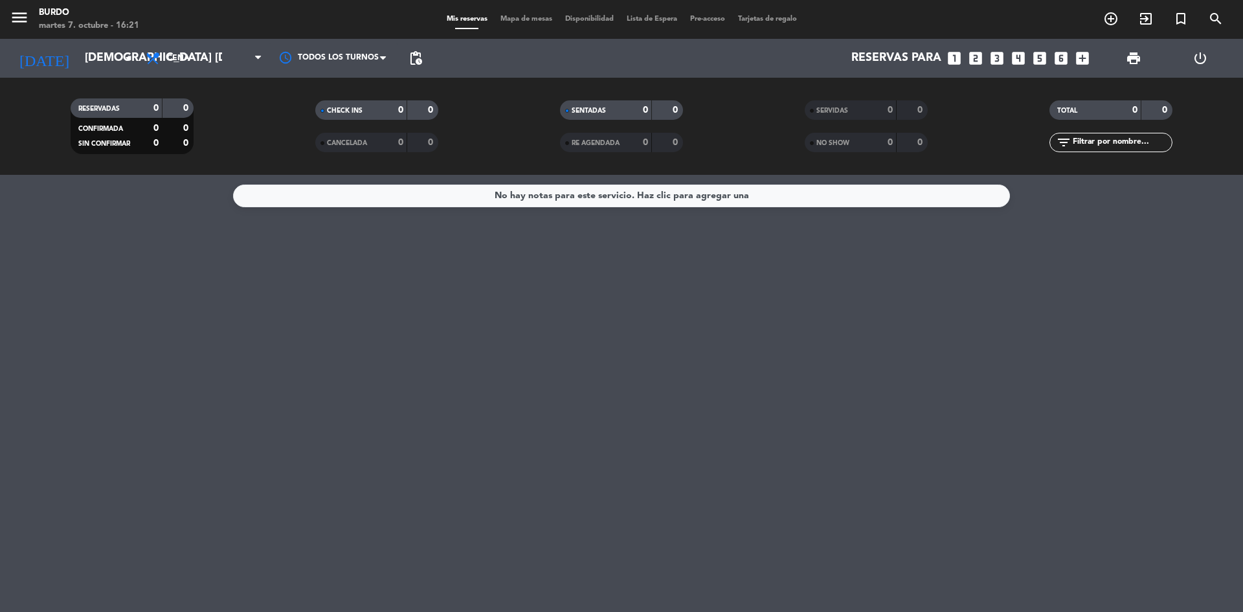
type input "[DATE] oct."
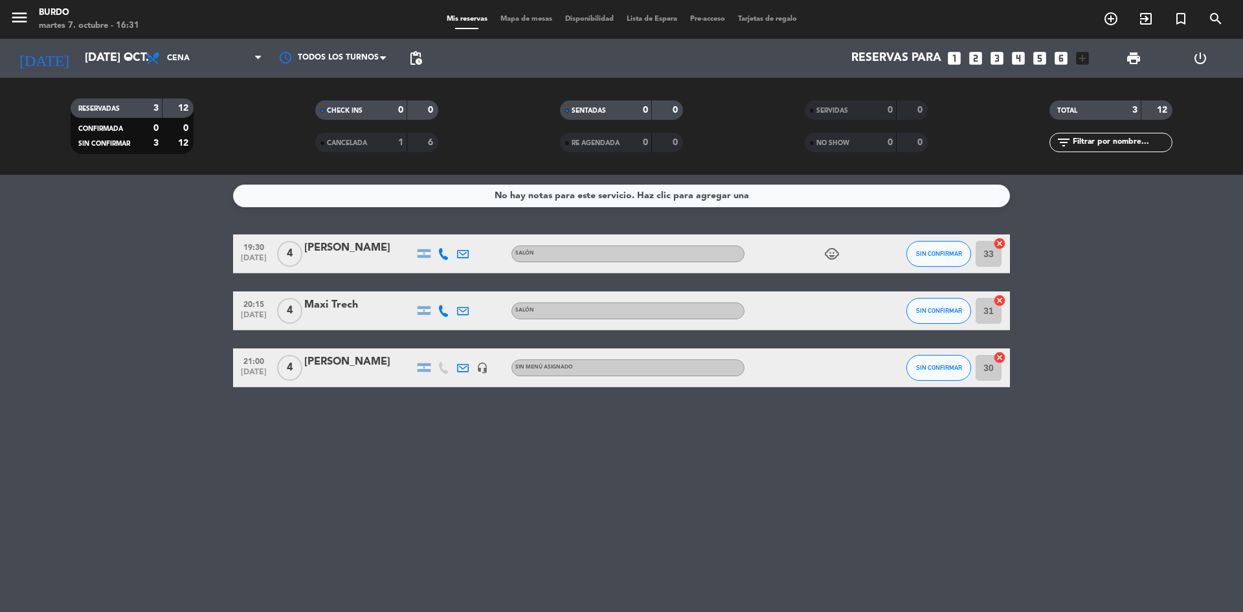
click at [355, 249] on div "[PERSON_NAME]" at bounding box center [359, 247] width 110 height 17
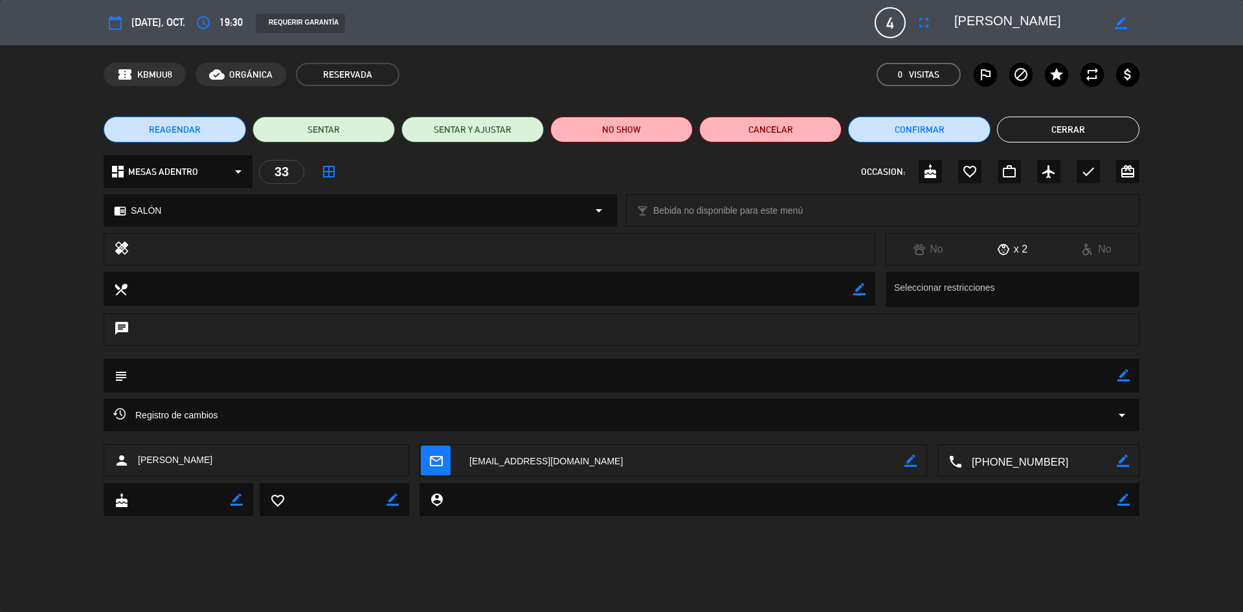
drag, startPoint x: 977, startPoint y: 460, endPoint x: 1054, endPoint y: 456, distance: 76.5
click at [1058, 461] on textarea at bounding box center [1039, 461] width 155 height 32
click at [1039, 431] on span "Click para copiar" at bounding box center [1023, 429] width 68 height 14
click at [1071, 132] on button "Cerrar" at bounding box center [1068, 129] width 142 height 26
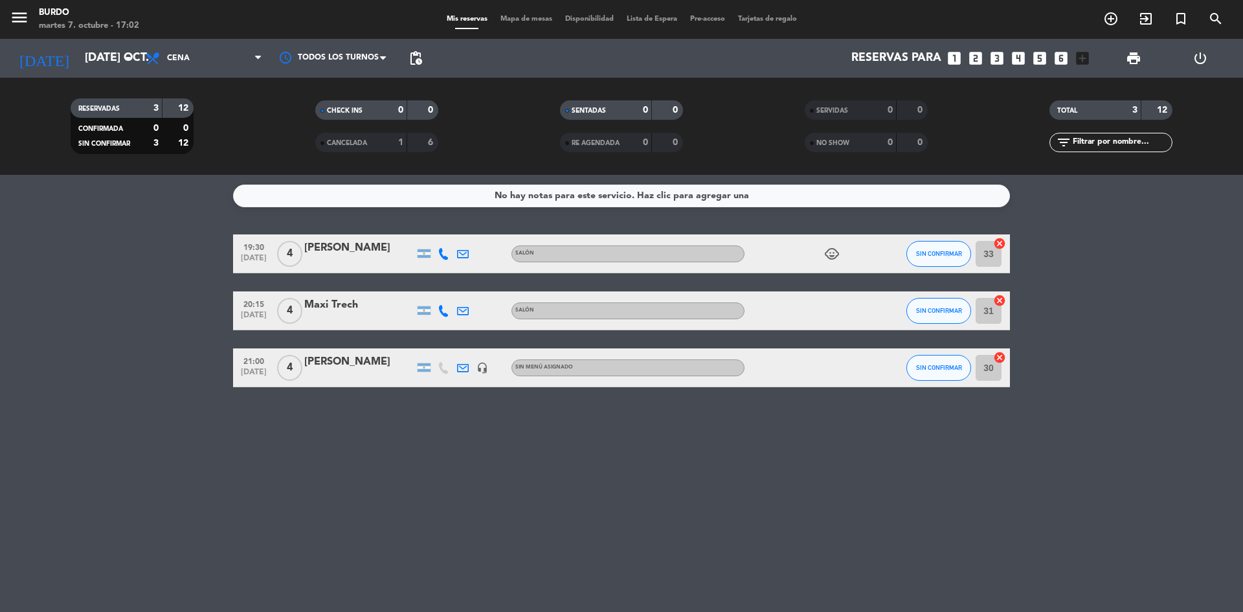
click at [374, 146] on div "CANCELADA" at bounding box center [348, 142] width 60 height 15
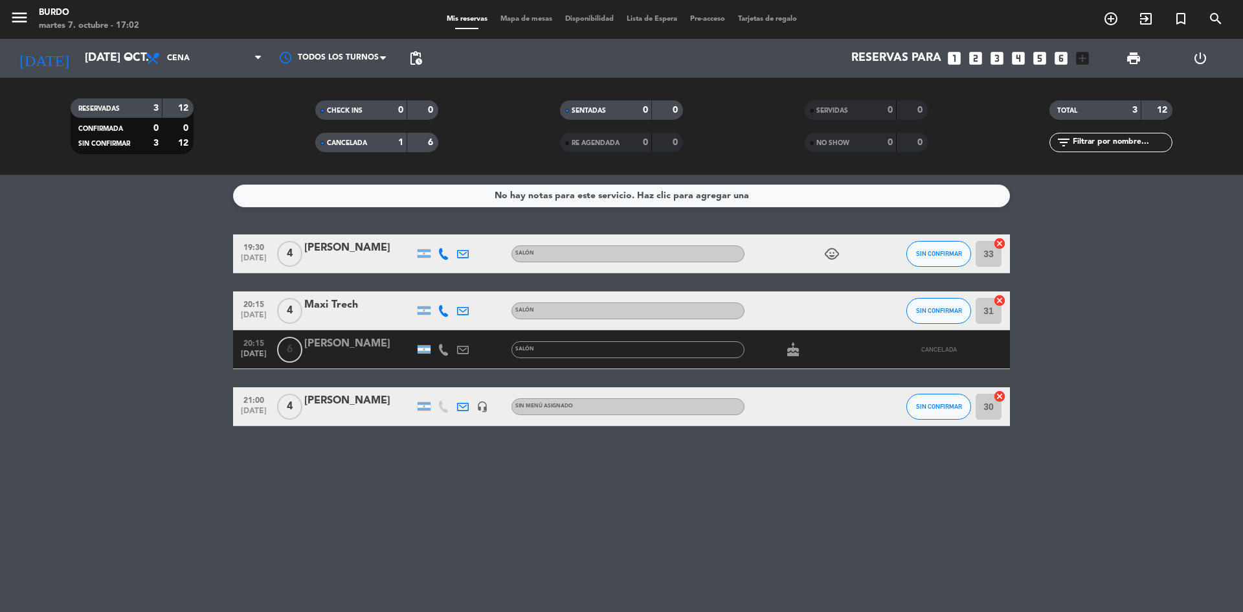
click at [393, 515] on div "No hay notas para este servicio. Haz clic para agregar una 19:30 [DATE] 4 [PERS…" at bounding box center [621, 393] width 1243 height 437
click at [525, 17] on span "Mapa de mesas" at bounding box center [526, 19] width 65 height 7
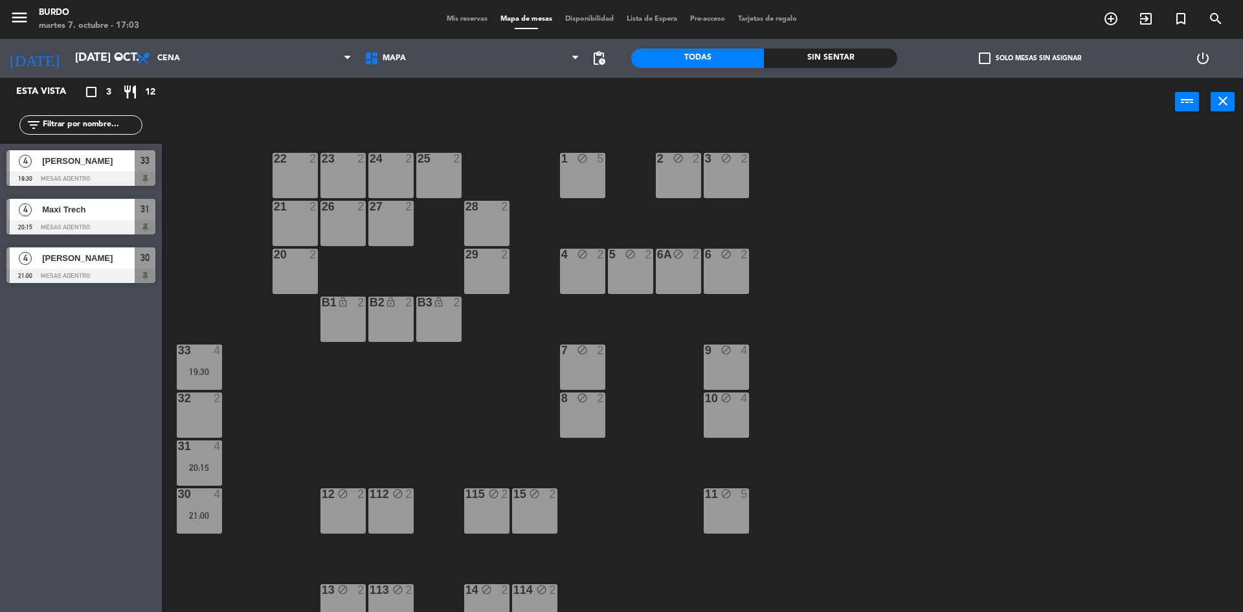
scroll to position [14, 0]
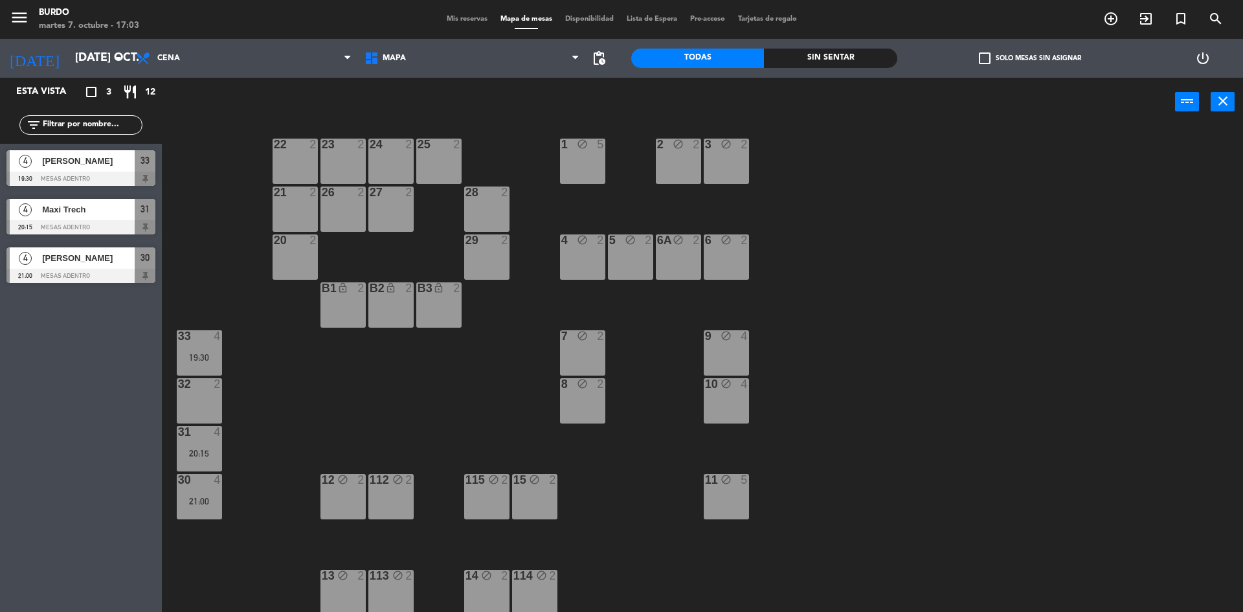
click at [25, 16] on icon "menu" at bounding box center [19, 17] width 19 height 19
